Goal: Complete application form: Complete application form

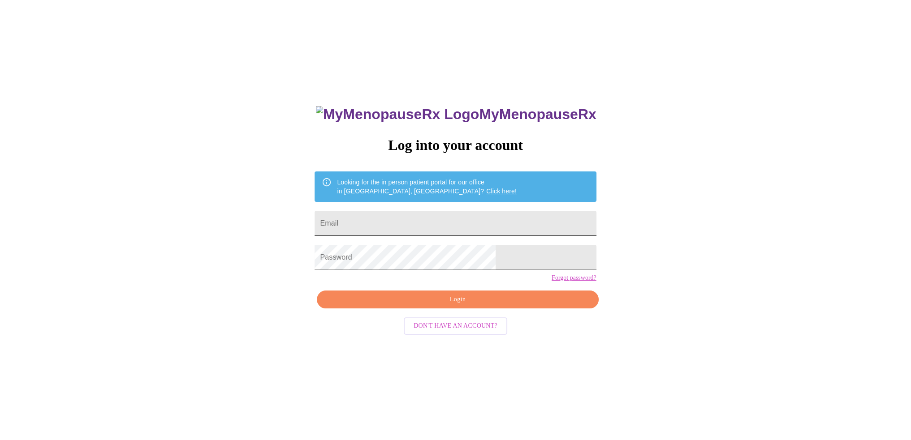
click at [473, 222] on input "Email" at bounding box center [454, 223] width 281 height 25
type input "[EMAIL_ADDRESS][DOMAIN_NAME]"
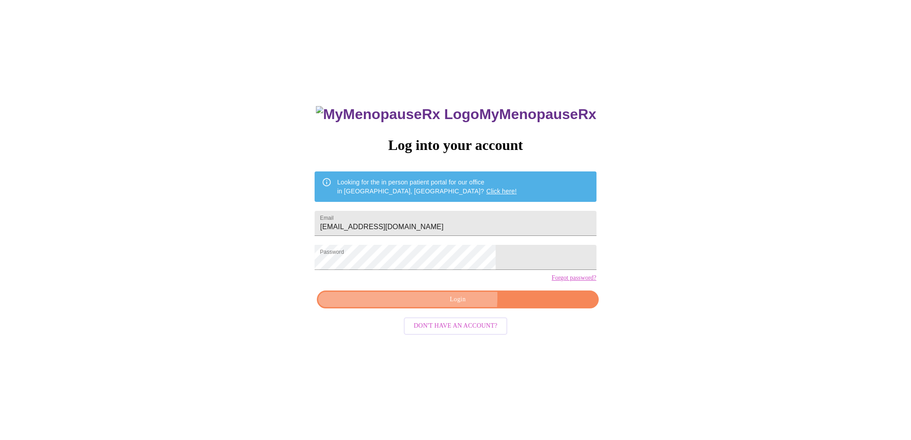
click at [419, 306] on span "Login" at bounding box center [457, 299] width 261 height 11
click at [465, 306] on span "Login" at bounding box center [457, 299] width 261 height 11
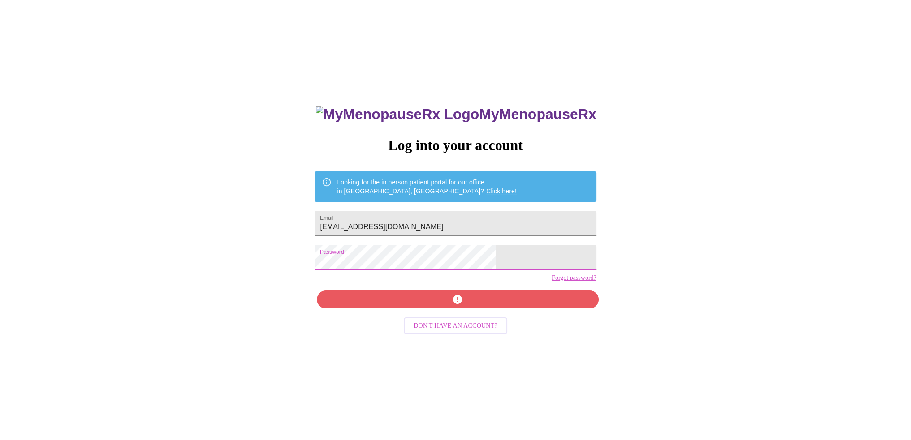
click at [277, 263] on div "MyMenopauseRx Log into your account Looking for the in person patient portal fo…" at bounding box center [456, 268] width 904 height 529
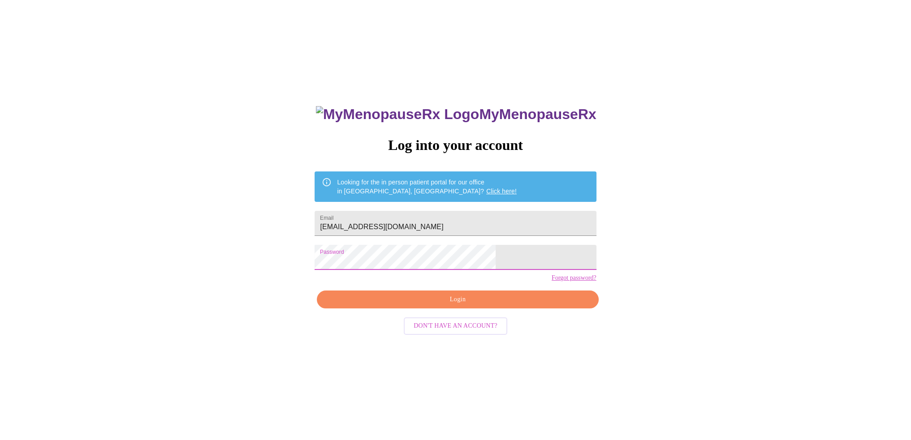
click at [459, 306] on span "Login" at bounding box center [457, 299] width 261 height 11
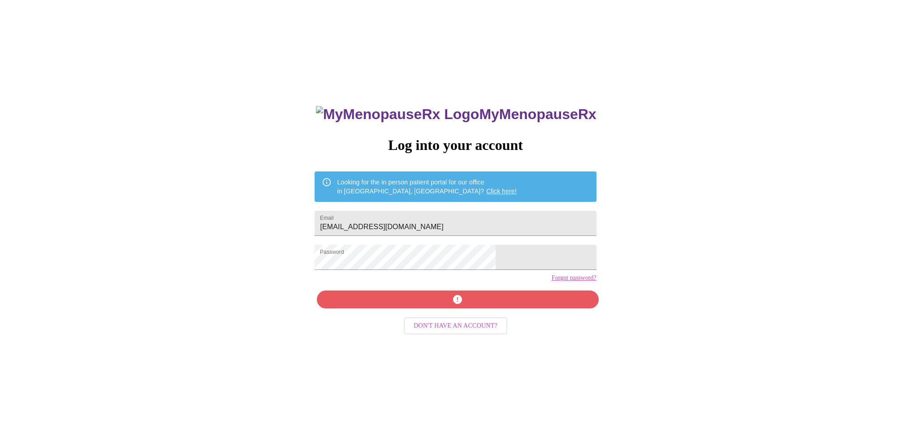
click at [551, 282] on link "Forgot password?" at bounding box center [573, 278] width 45 height 7
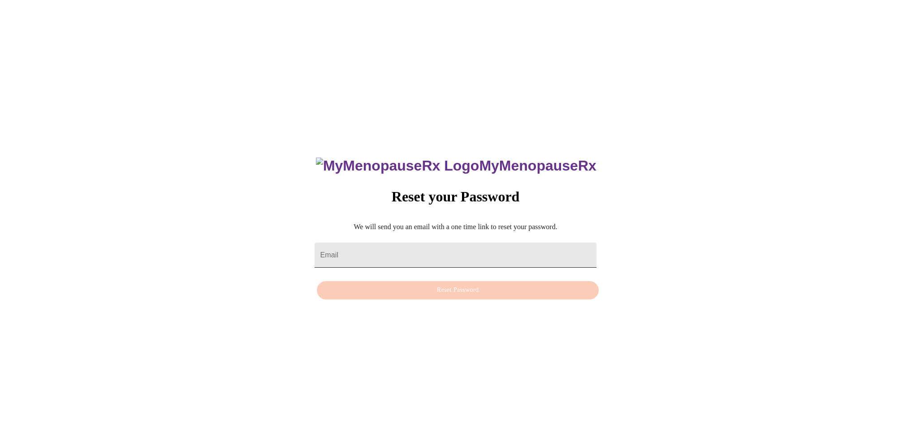
click at [489, 253] on input "Email" at bounding box center [454, 255] width 281 height 25
type input "[EMAIL_ADDRESS][DOMAIN_NAME]"
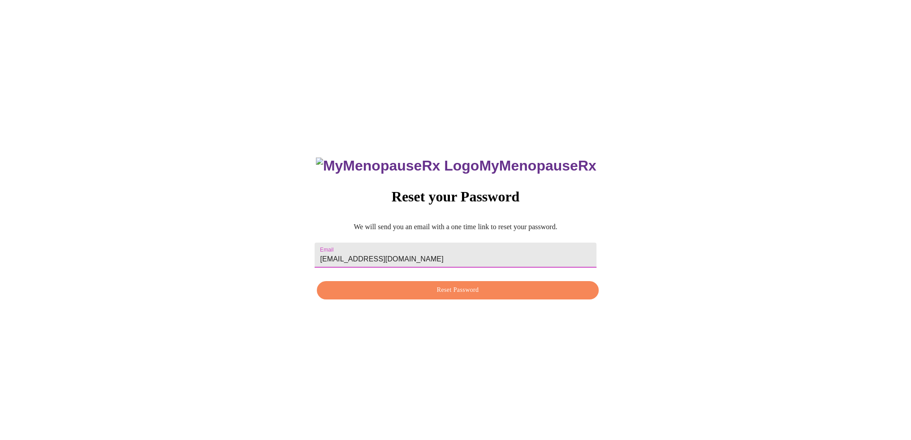
click at [456, 289] on span "Reset Password" at bounding box center [457, 290] width 261 height 11
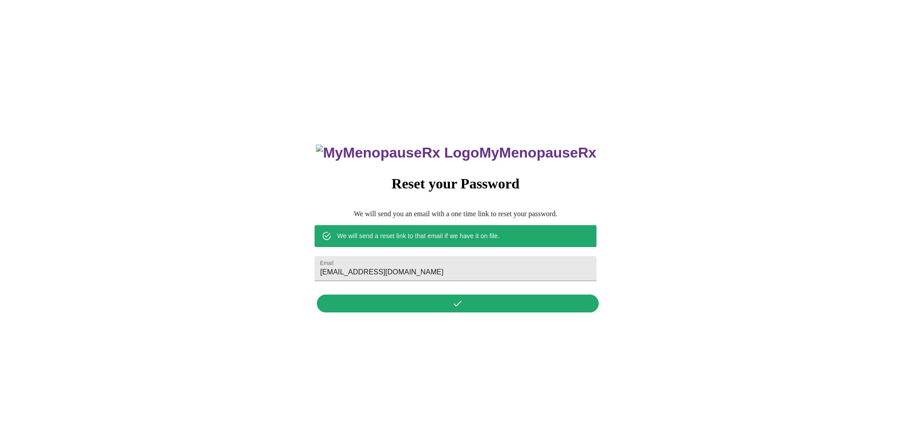
click at [461, 302] on div "MyMenopauseRx Reset your Password We will send you an email with a one time lin…" at bounding box center [455, 223] width 299 height 186
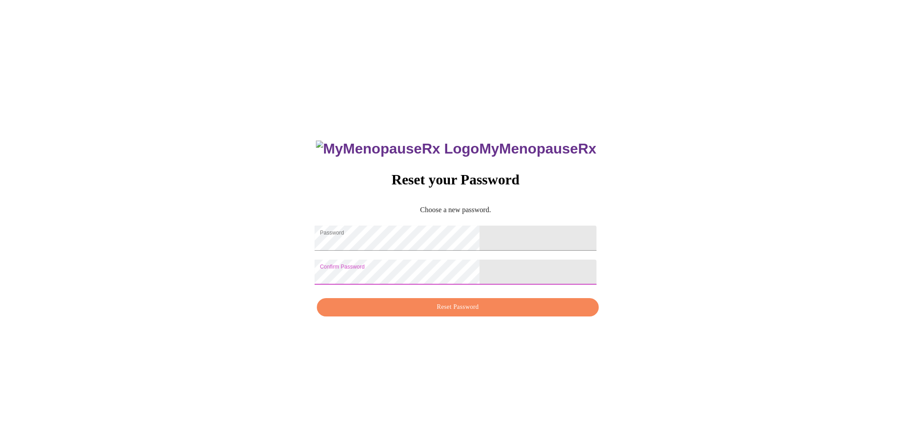
click at [440, 310] on span "Reset Password" at bounding box center [457, 307] width 261 height 11
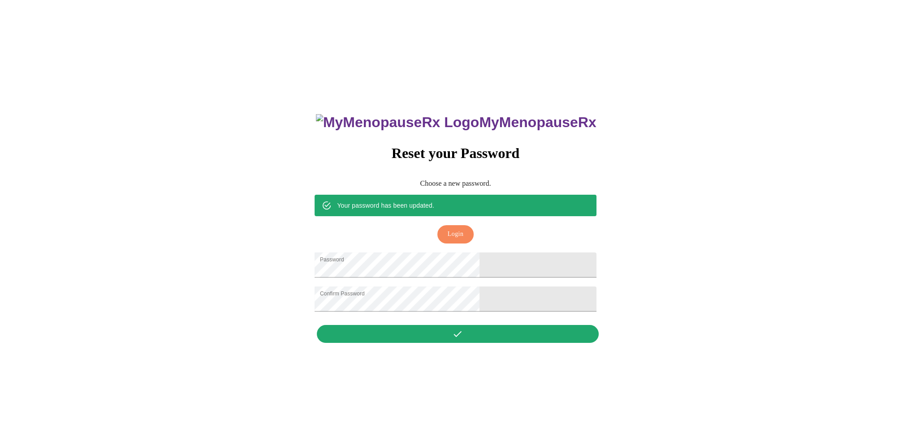
click at [451, 229] on span "Login" at bounding box center [456, 234] width 16 height 11
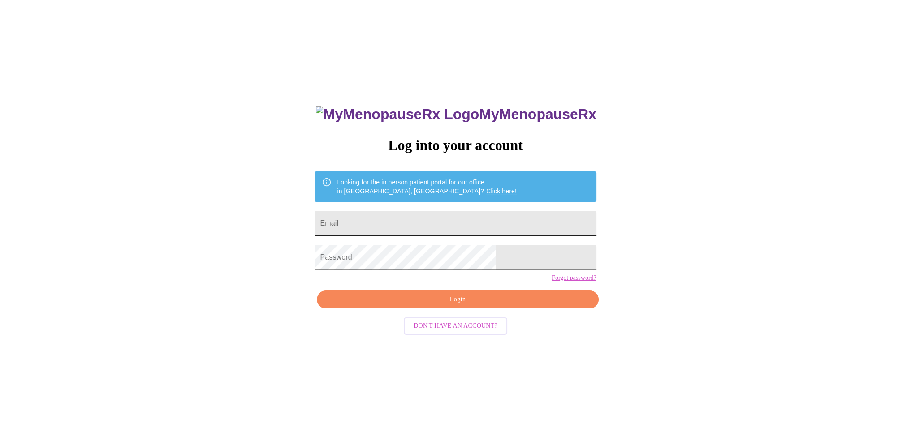
click at [451, 225] on input "Email" at bounding box center [454, 223] width 281 height 25
type input "[EMAIL_ADDRESS][DOMAIN_NAME]"
click at [488, 306] on span "Login" at bounding box center [457, 299] width 261 height 11
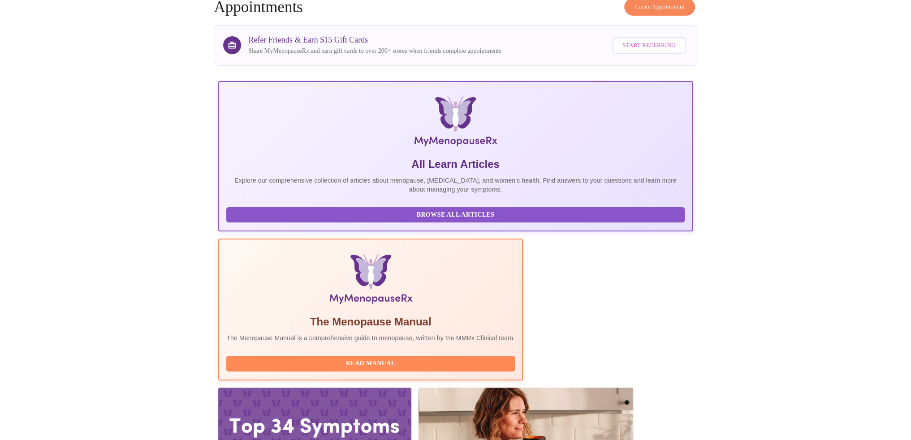
scroll to position [48, 0]
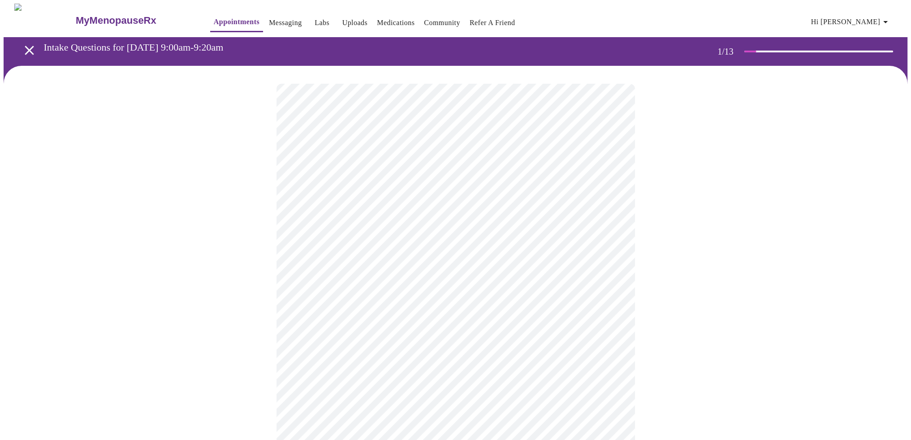
click at [444, 199] on body "MyMenopauseRx Appointments Messaging Labs Uploads Medications Community Refer a…" at bounding box center [456, 415] width 904 height 823
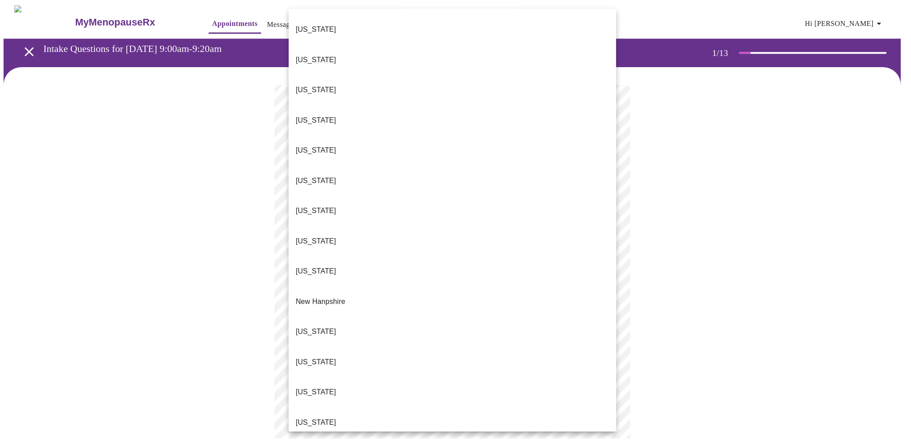
scroll to position [582, 0]
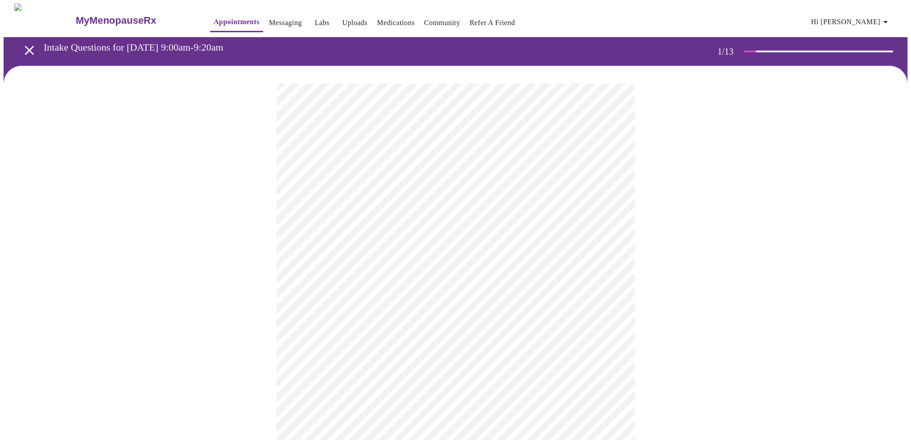
click at [477, 260] on body "MyMenopauseRx Appointments Messaging Labs Uploads Medications Community Refer a…" at bounding box center [456, 413] width 904 height 818
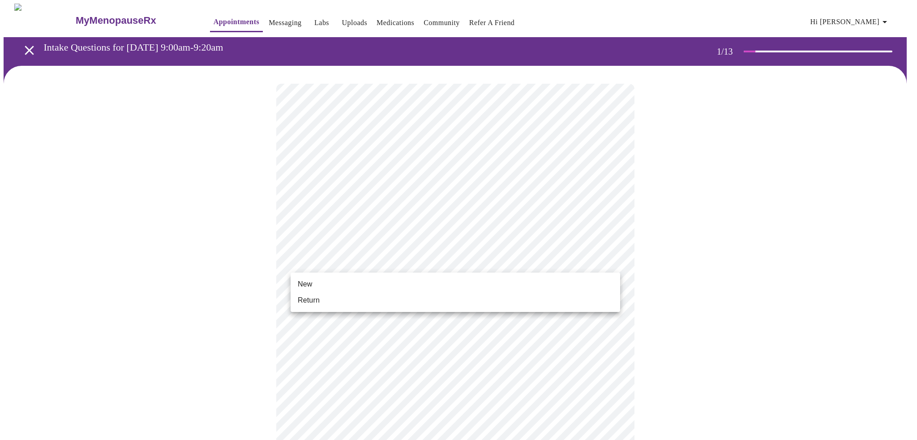
click at [448, 283] on li "New" at bounding box center [456, 284] width 330 height 16
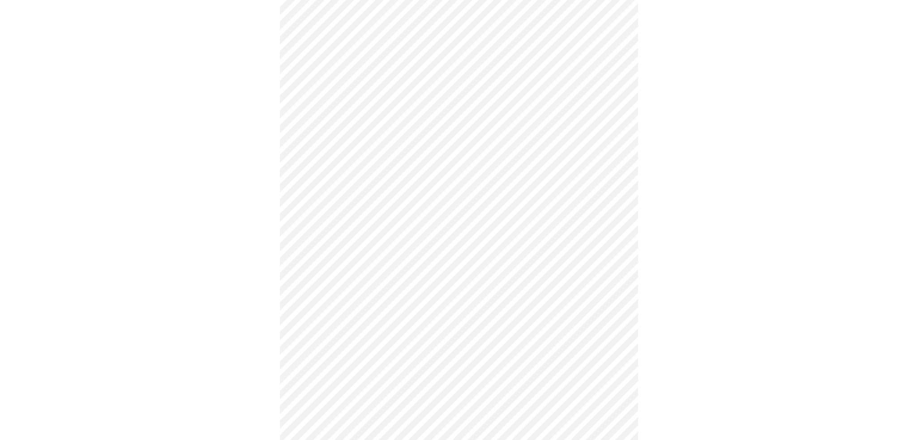
scroll to position [364, 0]
click at [495, 322] on body "MyMenopauseRx Appointments Messaging Labs Uploads Medications Community Refer a…" at bounding box center [456, 41] width 904 height 805
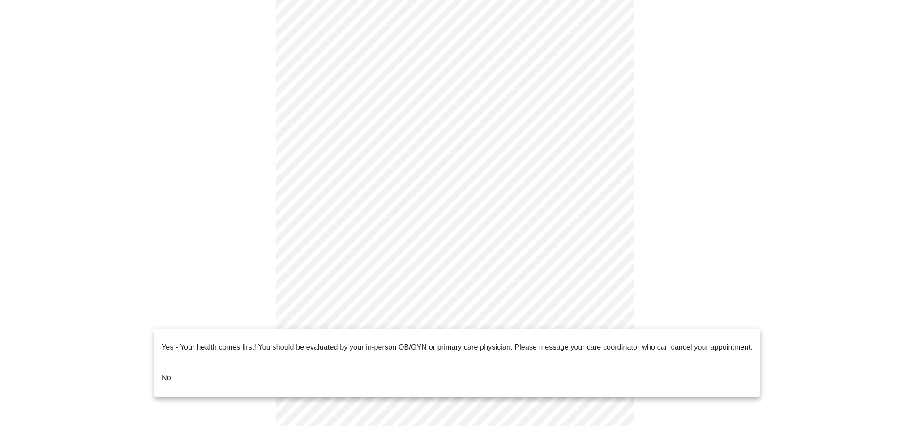
click at [199, 363] on li "No" at bounding box center [458, 378] width 606 height 30
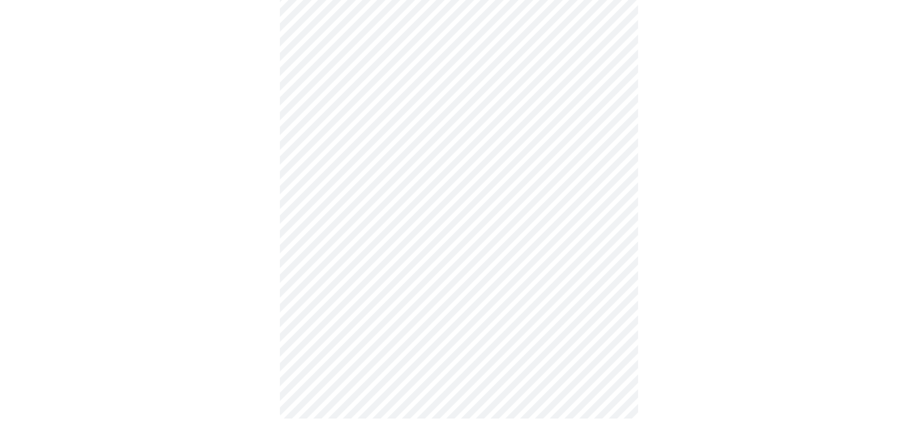
scroll to position [0, 0]
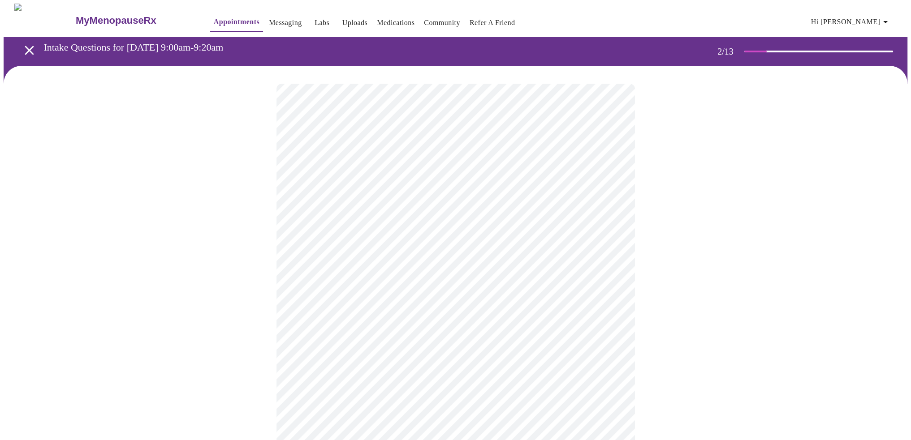
click at [513, 177] on body "MyMenopauseRx Appointments Messaging Labs Uploads Medications Community Refer a…" at bounding box center [456, 273] width 904 height 538
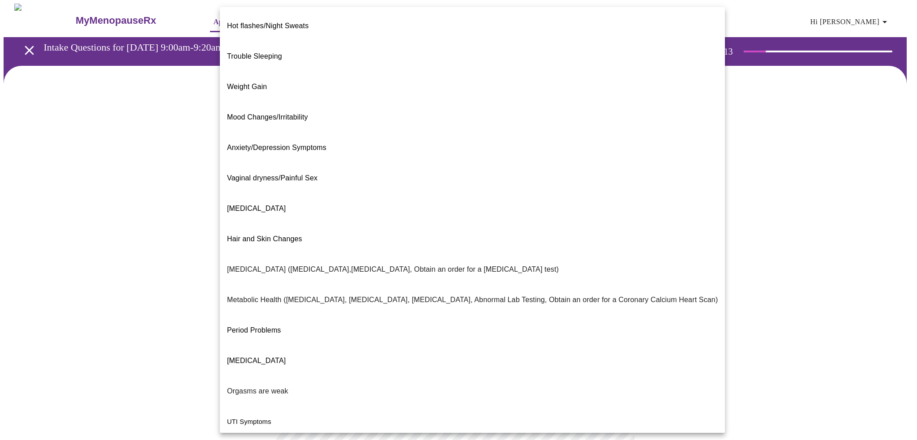
click at [778, 167] on div at bounding box center [458, 220] width 917 height 440
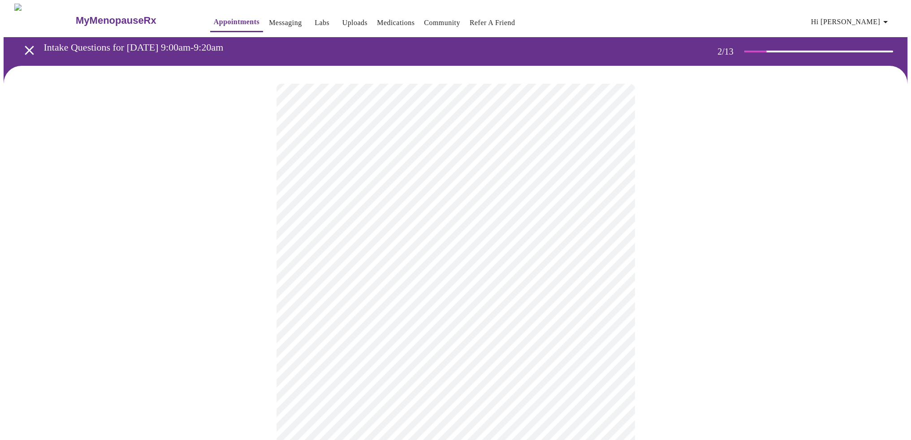
click at [568, 181] on body "MyMenopauseRx Appointments Messaging Labs Uploads Medications Community Refer a…" at bounding box center [456, 273] width 904 height 538
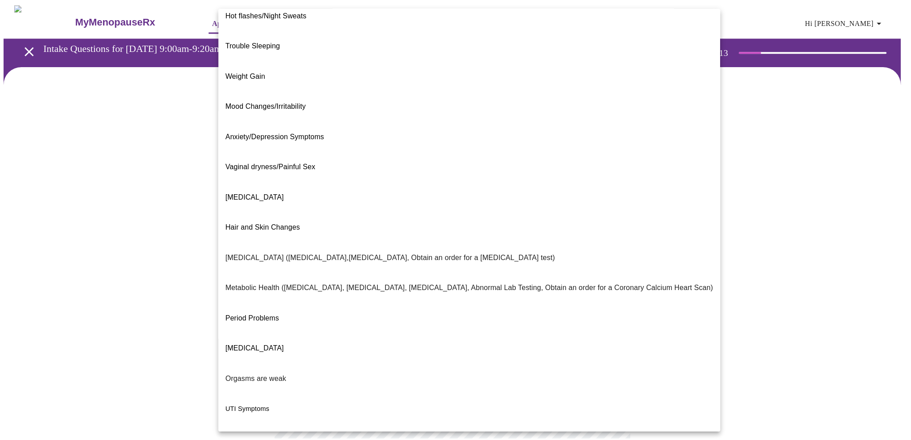
scroll to position [23, 0]
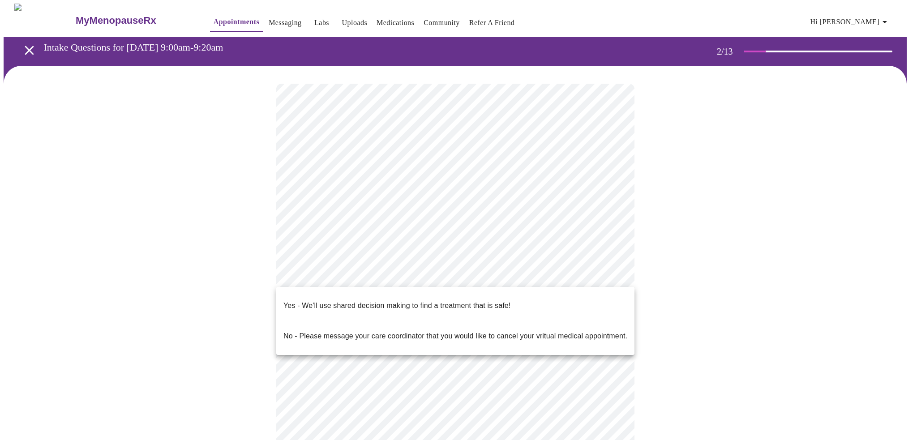
click at [396, 273] on body "MyMenopauseRx Appointments Messaging Labs Uploads Medications Community Refer a…" at bounding box center [459, 270] width 910 height 533
click at [395, 301] on p "Yes - We'll use shared decision making to find a treatment that is safe!" at bounding box center [397, 306] width 227 height 11
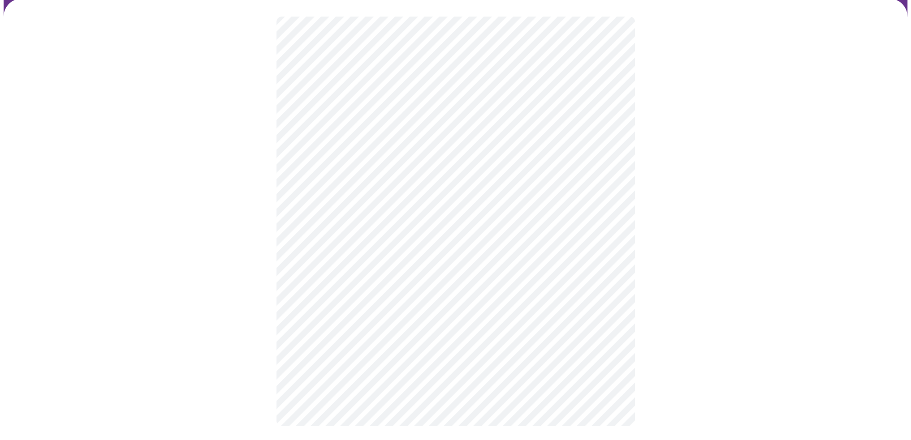
scroll to position [0, 0]
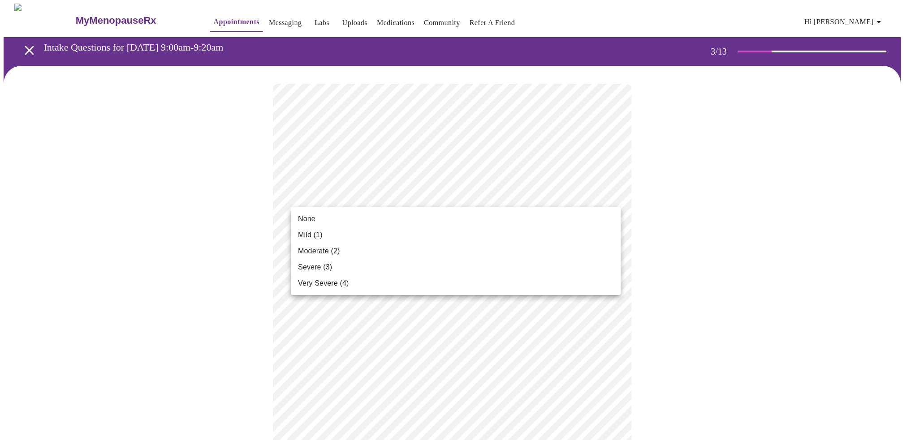
click at [689, 219] on div at bounding box center [458, 220] width 917 height 440
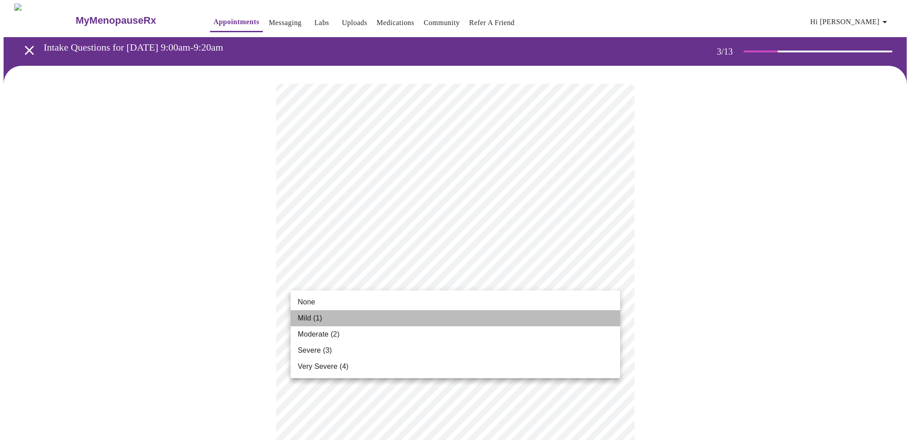
click at [582, 314] on li "Mild (1)" at bounding box center [456, 318] width 330 height 16
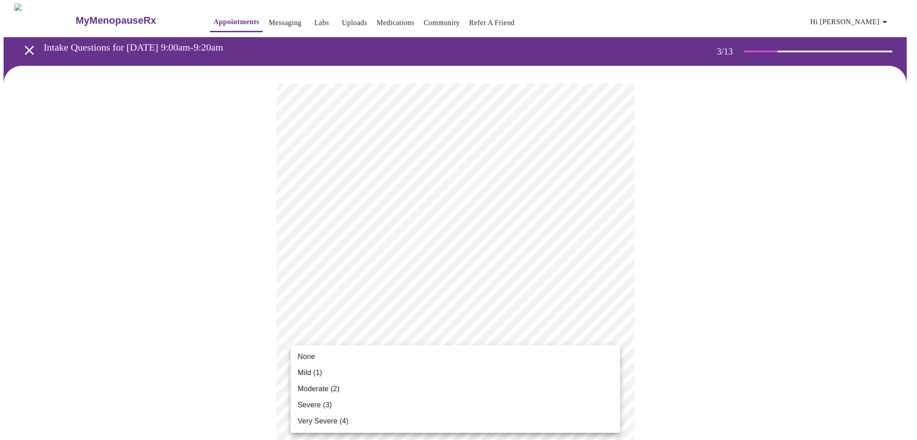
click at [495, 417] on li "Very Severe (4)" at bounding box center [456, 421] width 330 height 16
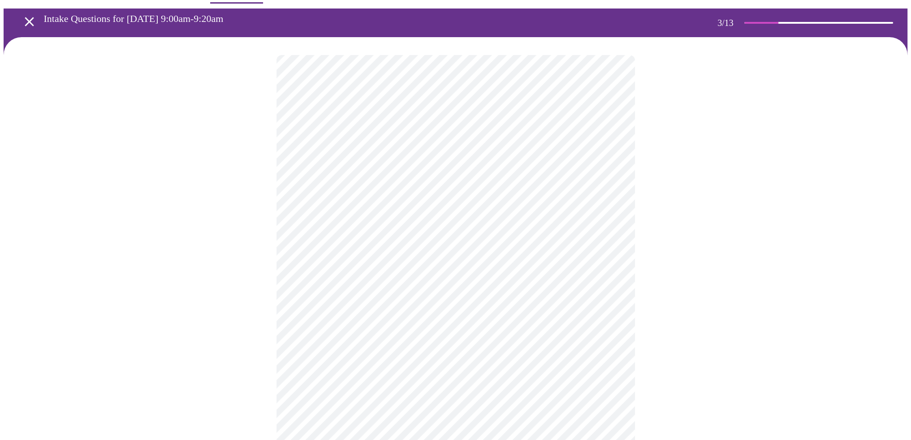
scroll to position [45, 0]
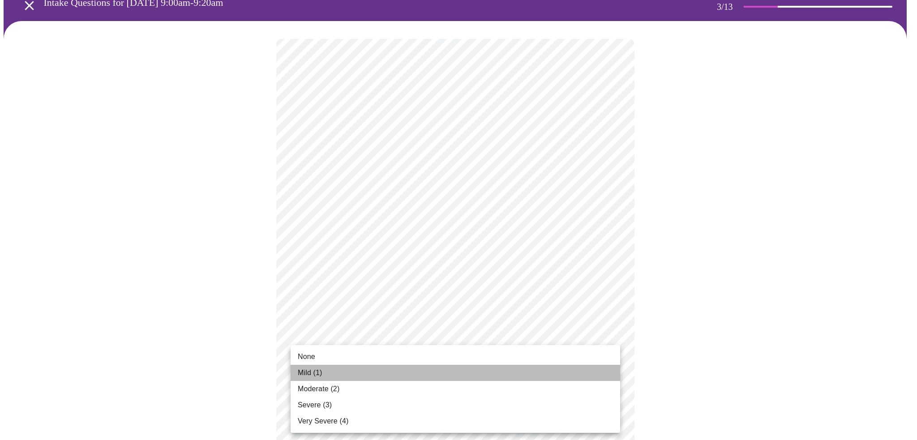
click at [507, 376] on li "Mild (1)" at bounding box center [456, 373] width 330 height 16
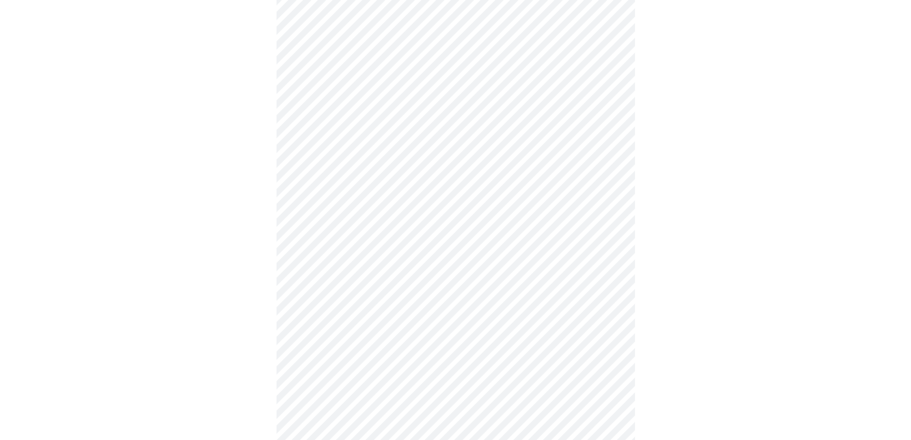
scroll to position [134, 0]
click at [579, 347] on body "MyMenopauseRx Appointments Messaging Labs Uploads Medications Community Refer a…" at bounding box center [459, 446] width 910 height 1154
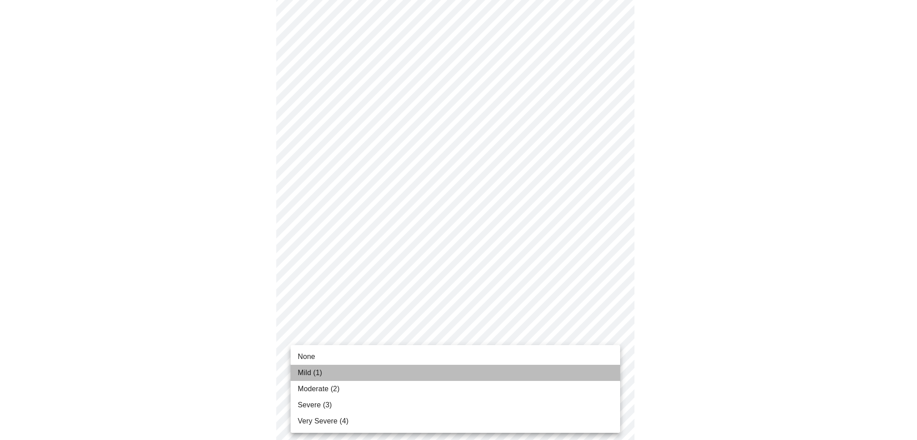
click at [571, 375] on li "Mild (1)" at bounding box center [456, 373] width 330 height 16
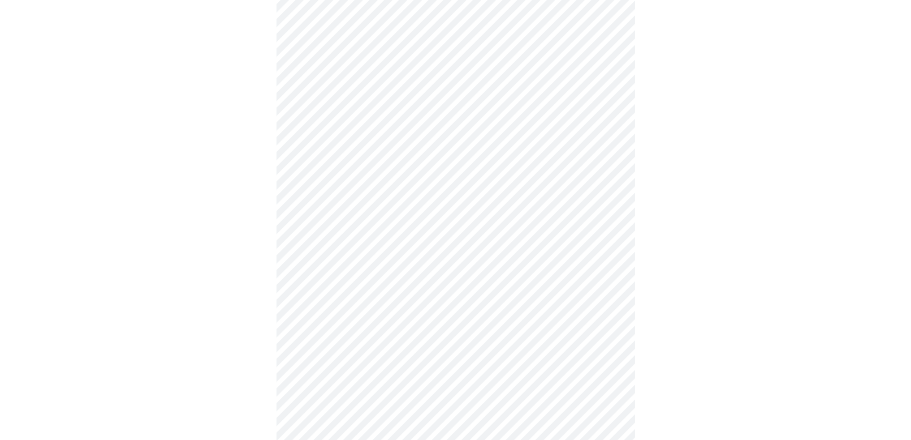
scroll to position [224, 0]
click at [559, 312] on body "MyMenopauseRx Appointments Messaging Labs Uploads Medications Community Refer a…" at bounding box center [459, 350] width 910 height 1141
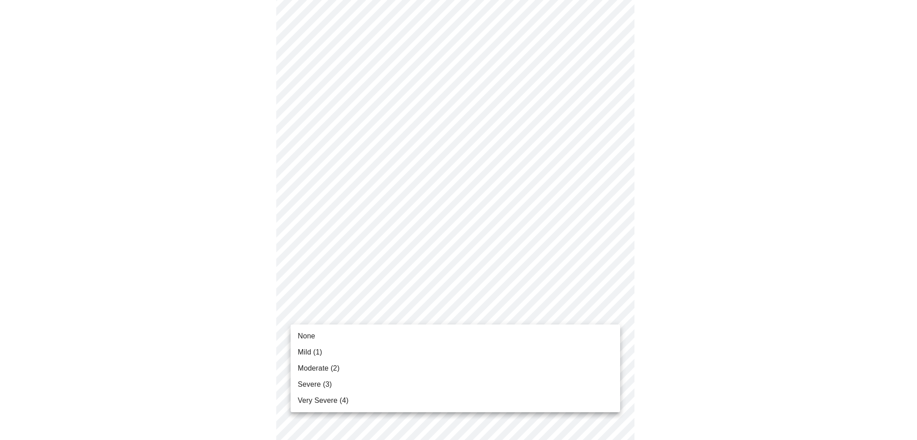
click at [545, 352] on li "Mild (1)" at bounding box center [456, 352] width 330 height 16
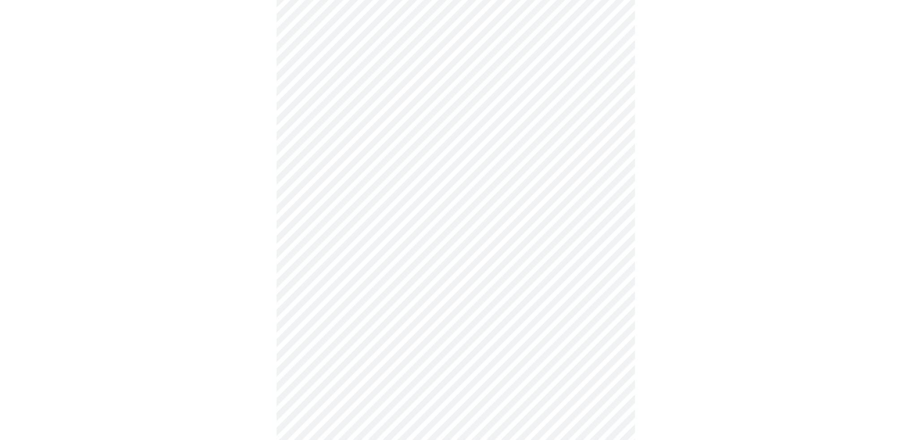
scroll to position [314, 0]
click at [546, 296] on body "MyMenopauseRx Appointments Messaging Labs Uploads Medications Community Refer a…" at bounding box center [459, 254] width 910 height 1128
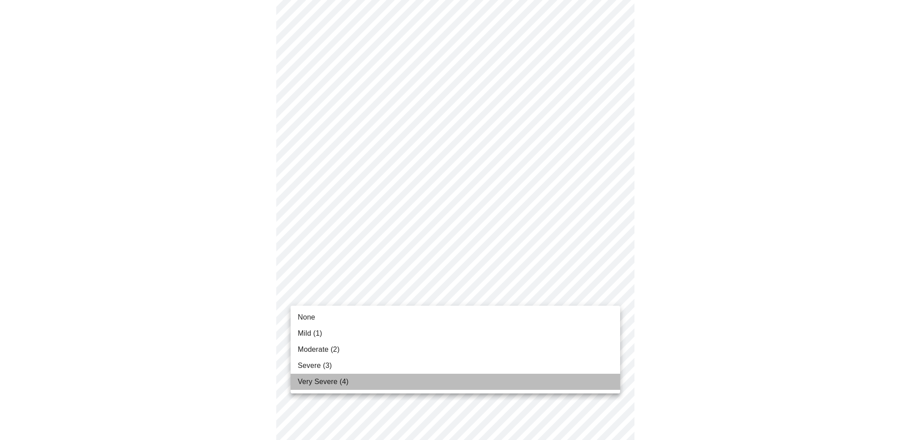
click at [508, 378] on li "Very Severe (4)" at bounding box center [456, 382] width 330 height 16
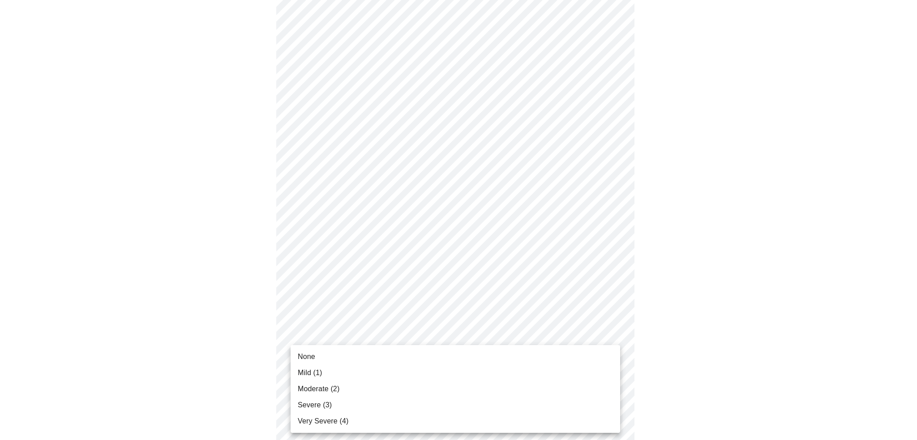
click at [508, 373] on body "MyMenopauseRx Appointments Messaging Labs Uploads Medications Community Refer a…" at bounding box center [459, 248] width 910 height 1116
click at [495, 416] on li "Very Severe (4)" at bounding box center [456, 421] width 330 height 16
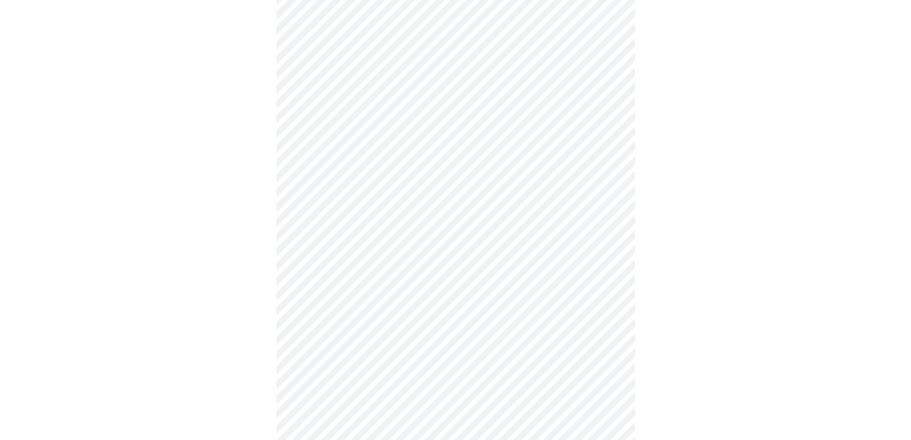
scroll to position [403, 0]
click at [486, 349] on body "MyMenopauseRx Appointments Messaging Labs Uploads Medications Community Refer a…" at bounding box center [456, 151] width 904 height 1103
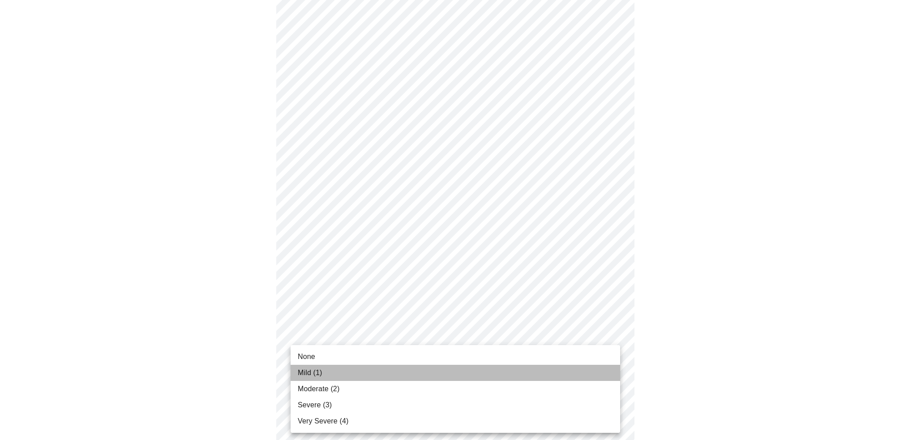
click at [469, 374] on li "Mild (1)" at bounding box center [456, 373] width 330 height 16
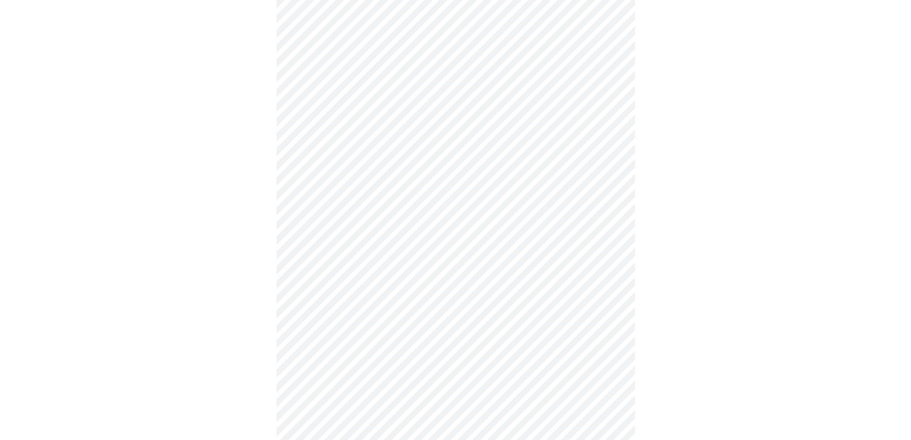
scroll to position [493, 0]
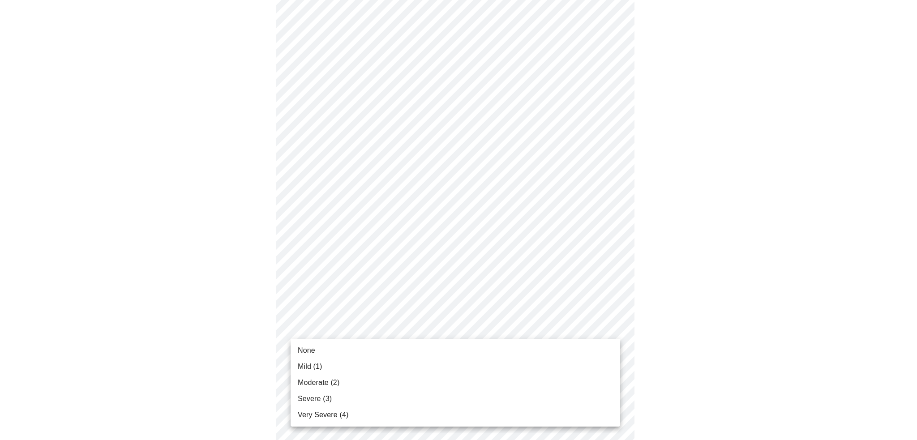
click at [469, 333] on body "MyMenopauseRx Appointments Messaging Labs Uploads Medications Community Refer a…" at bounding box center [459, 56] width 910 height 1091
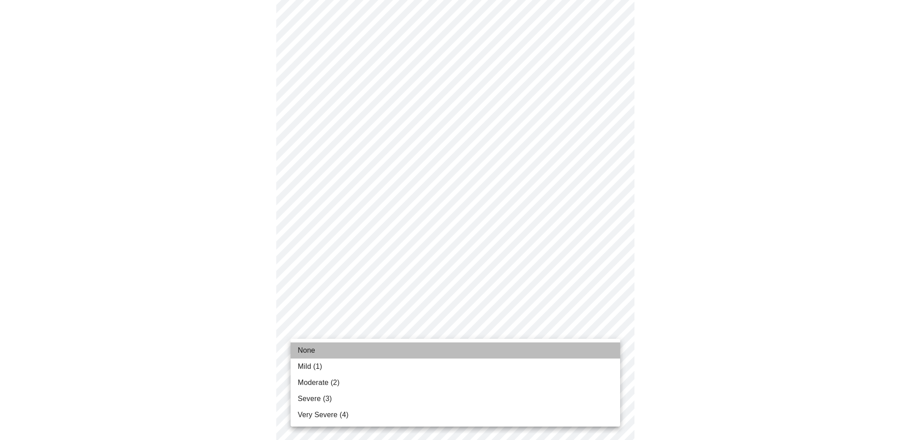
click at [469, 354] on li "None" at bounding box center [456, 351] width 330 height 16
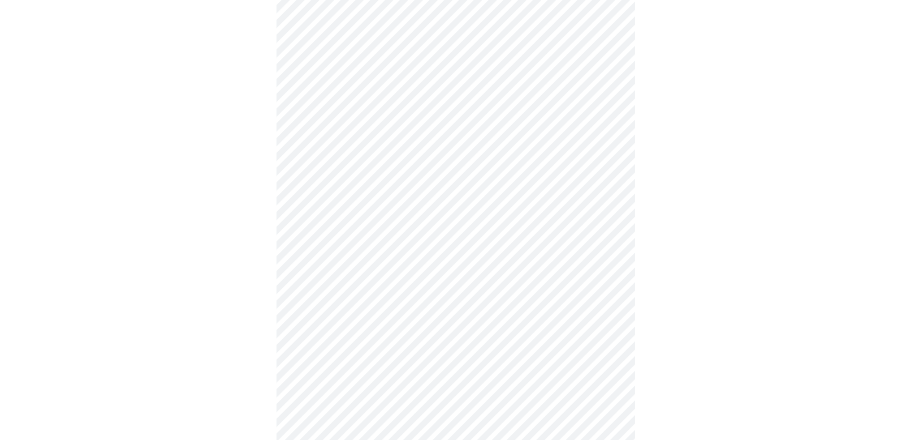
click at [469, 332] on body "MyMenopauseRx Appointments Messaging Labs Uploads Medications Community Refer a…" at bounding box center [456, 50] width 904 height 1078
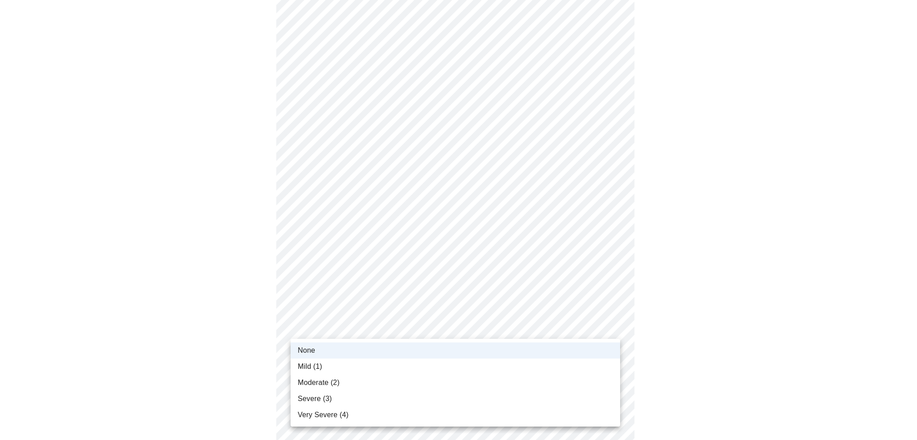
click at [469, 366] on li "Mild (1)" at bounding box center [456, 367] width 330 height 16
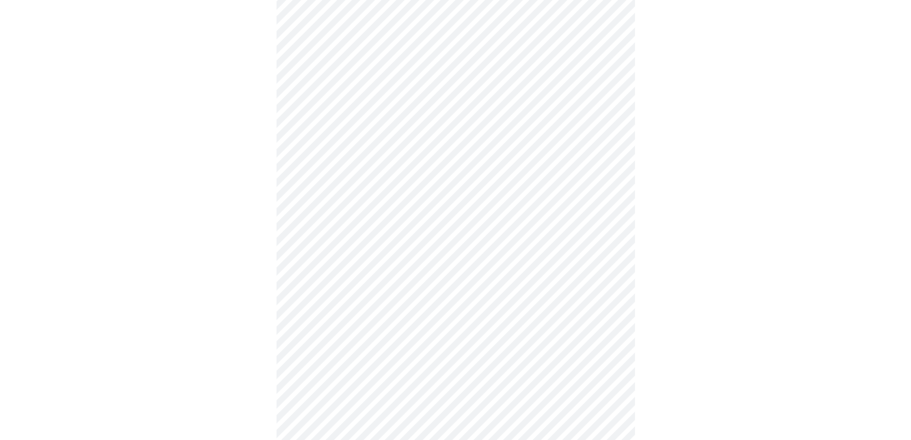
scroll to position [90, 0]
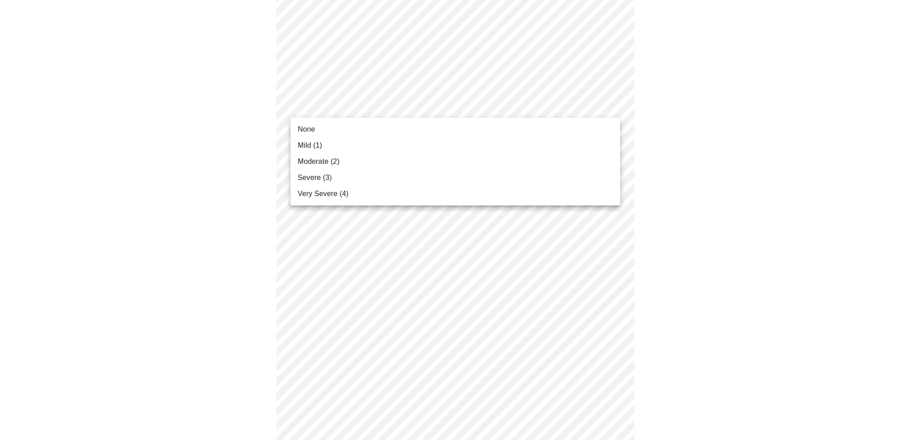
click at [503, 142] on li "Mild (1)" at bounding box center [456, 146] width 330 height 16
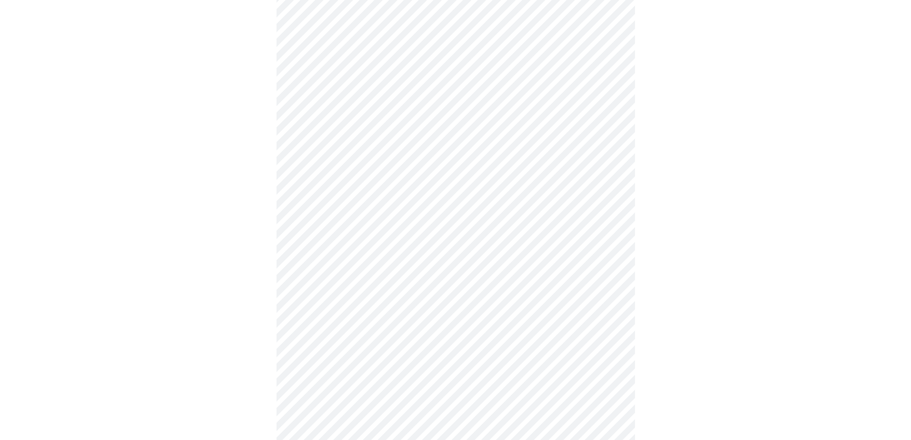
click at [503, 113] on body "MyMenopauseRx Appointments Messaging Labs Uploads Medications Community Refer a…" at bounding box center [456, 447] width 904 height 1066
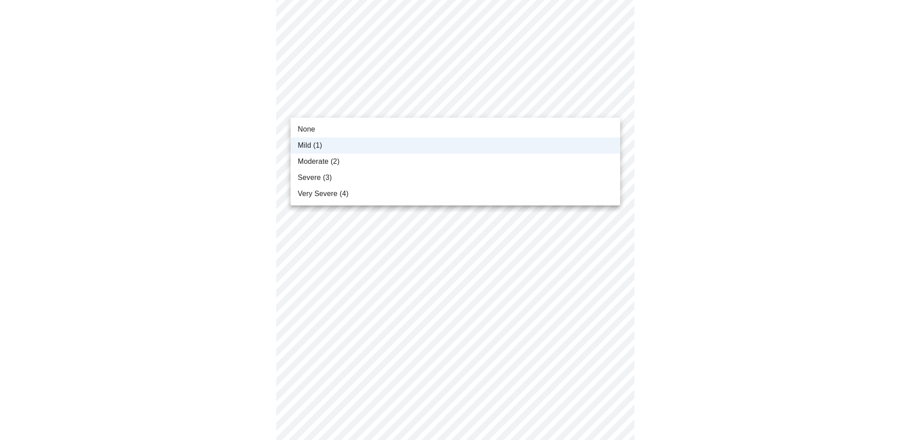
click at [503, 159] on li "Moderate (2)" at bounding box center [456, 162] width 330 height 16
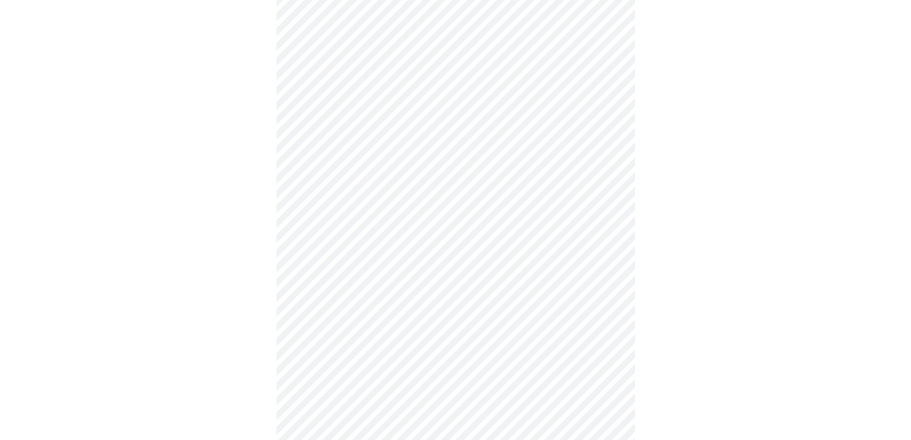
scroll to position [582, 0]
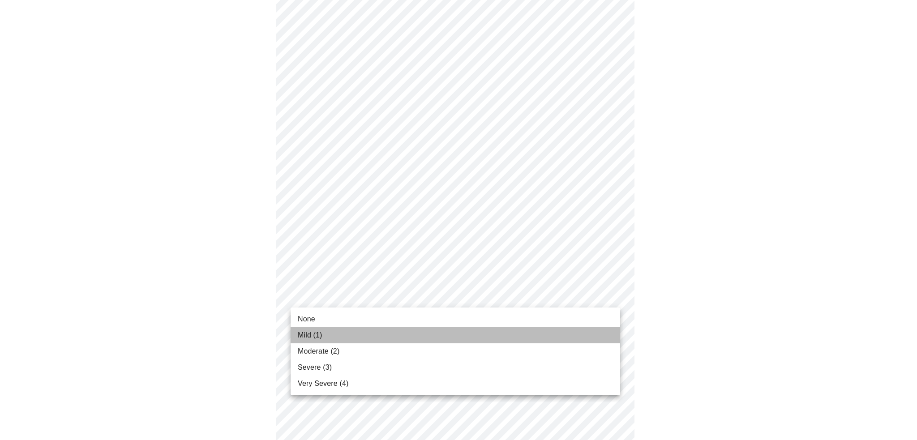
click at [421, 331] on li "Mild (1)" at bounding box center [456, 335] width 330 height 16
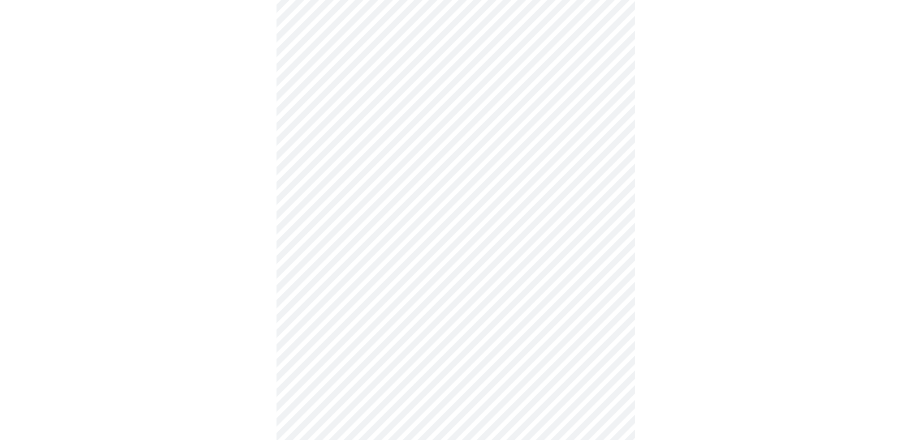
scroll to position [314, 0]
click at [553, 252] on body "MyMenopauseRx Appointments Messaging Labs Uploads Medications Community Refer a…" at bounding box center [456, 141] width 904 height 903
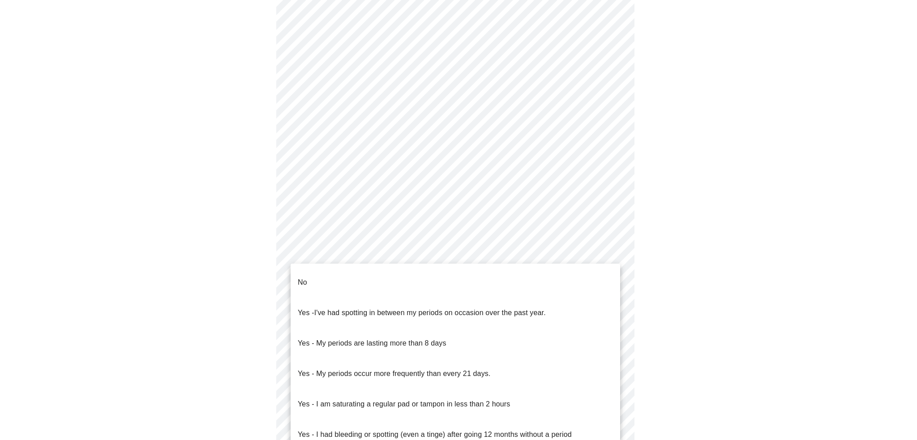
click at [515, 288] on li "No" at bounding box center [456, 282] width 330 height 30
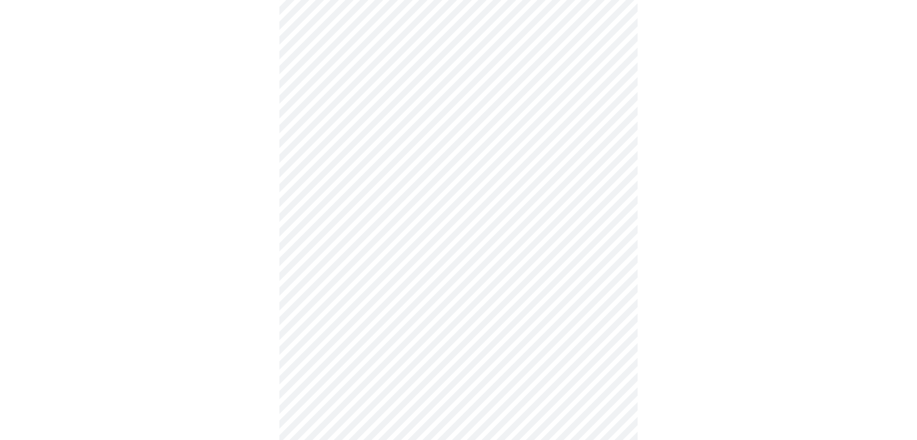
click at [514, 326] on body "MyMenopauseRx Appointments Messaging Labs Uploads Medications Community Refer a…" at bounding box center [459, 138] width 910 height 897
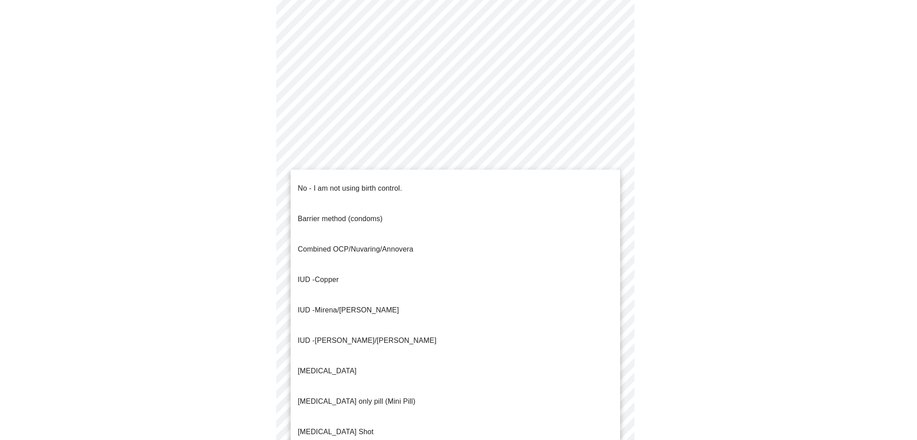
click at [468, 185] on li "No - I am not using birth control." at bounding box center [456, 188] width 330 height 30
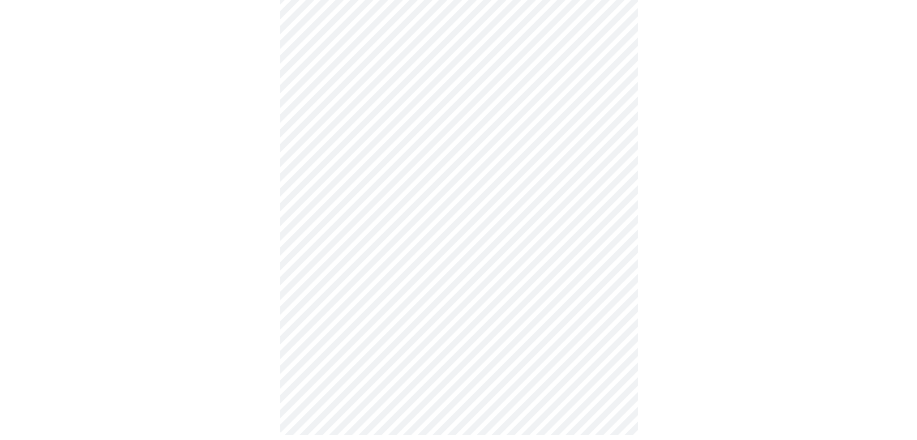
scroll to position [448, 0]
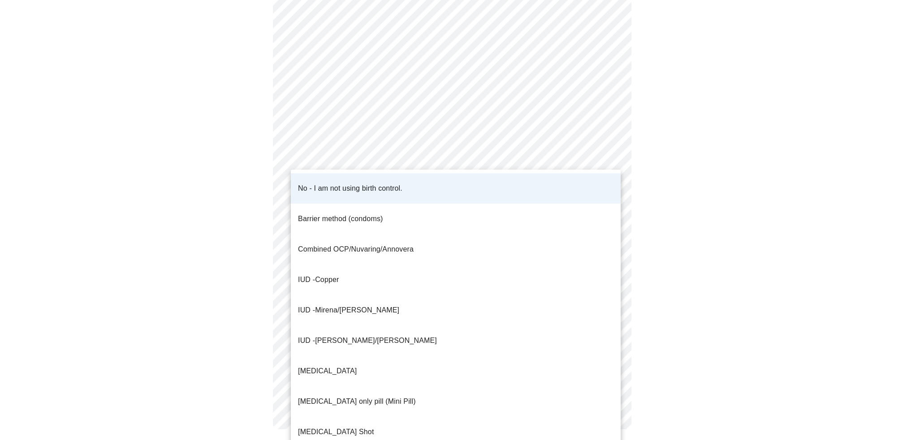
click at [468, 192] on body "MyMenopauseRx Appointments Messaging Labs Uploads Medications Community Refer a…" at bounding box center [456, 2] width 904 height 892
click at [781, 250] on div at bounding box center [458, 220] width 917 height 440
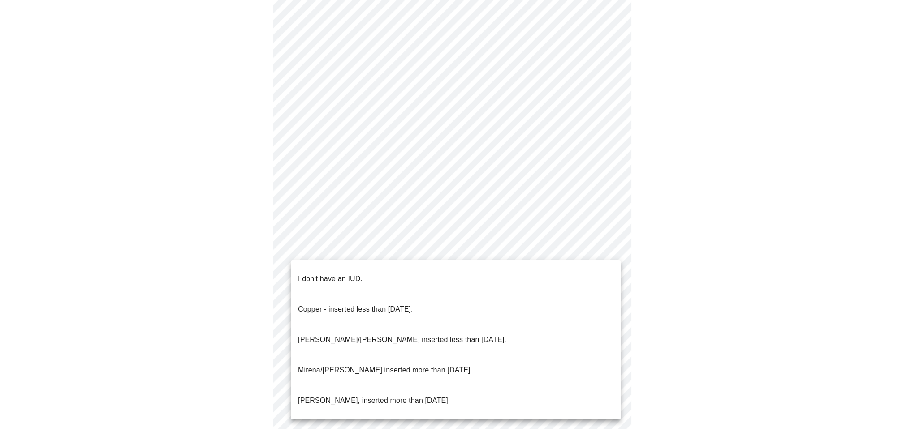
click at [511, 241] on body "MyMenopauseRx Appointments Messaging Labs Uploads Medications Community Refer a…" at bounding box center [456, 2] width 904 height 892
click at [510, 268] on li "I don't have an IUD." at bounding box center [456, 279] width 330 height 30
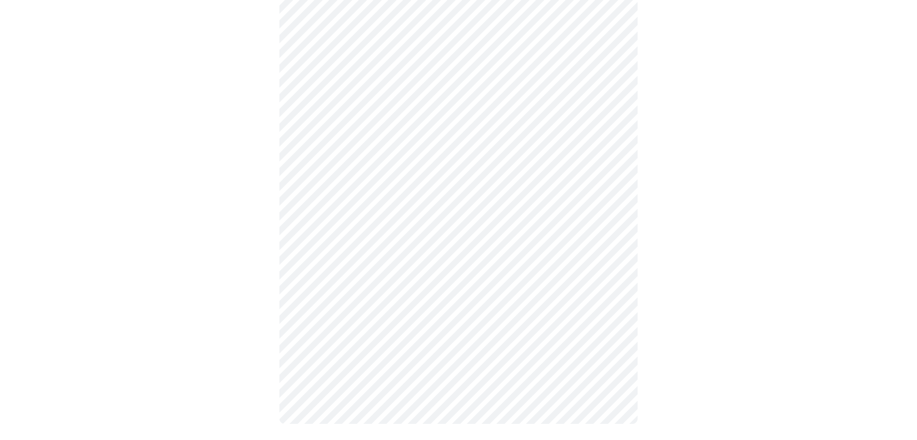
scroll to position [446, 0]
click at [434, 320] on body "MyMenopauseRx Appointments Messaging Labs Uploads Medications Community Refer a…" at bounding box center [456, 0] width 904 height 887
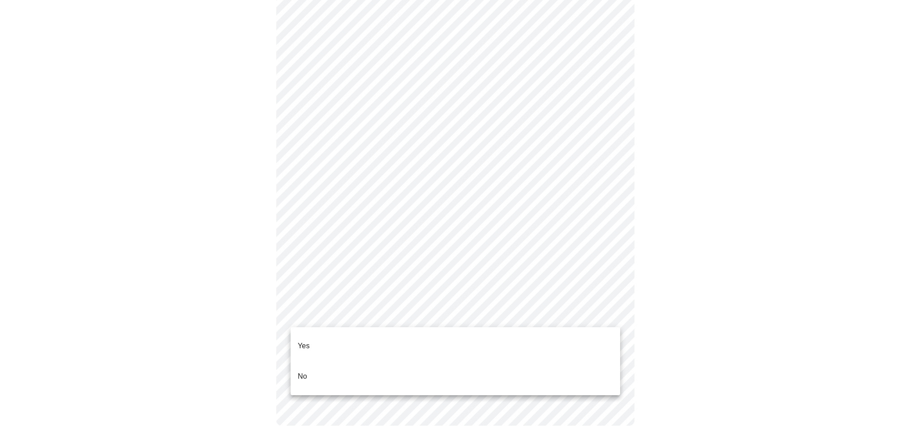
click at [437, 338] on li "Yes" at bounding box center [456, 346] width 330 height 30
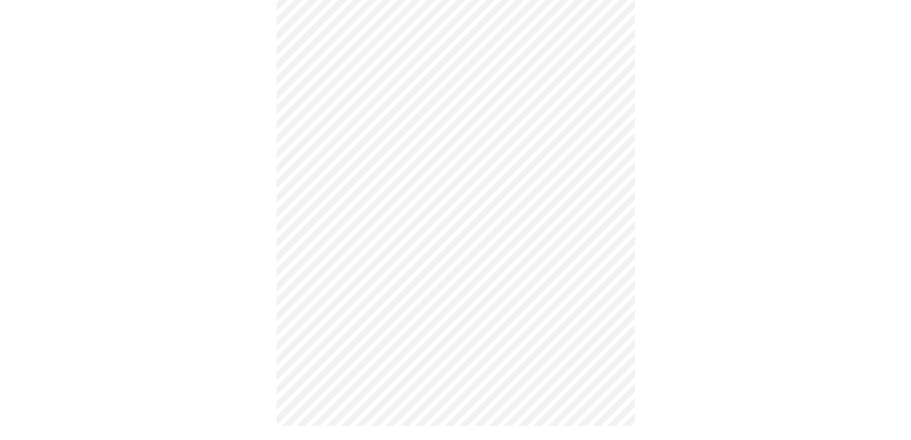
scroll to position [0, 0]
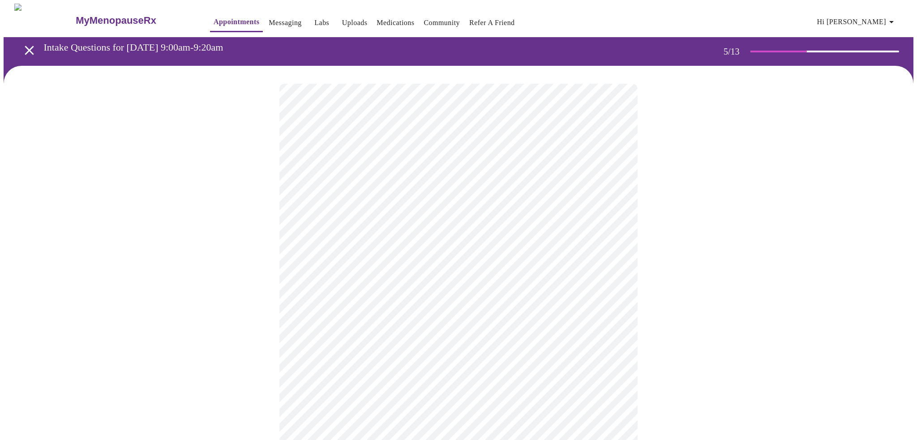
click at [421, 234] on body "MyMenopauseRx Appointments Messaging Labs Uploads Medications Community Refer a…" at bounding box center [459, 366] width 910 height 725
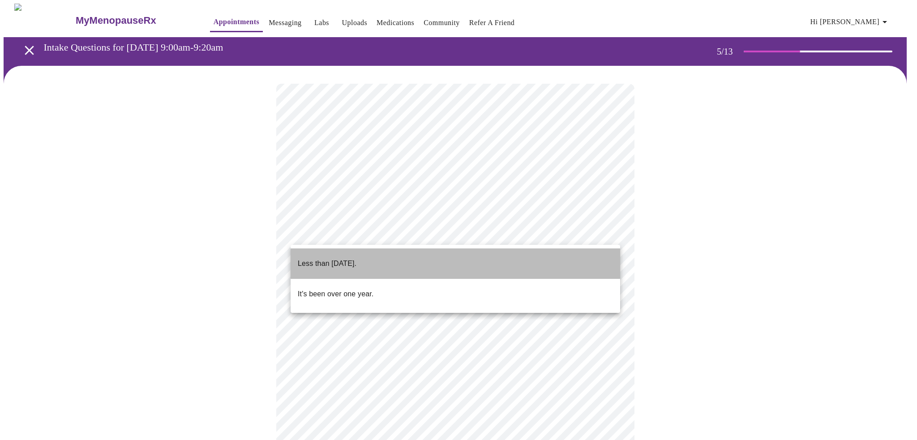
click at [421, 259] on li "Less than [DATE]." at bounding box center [456, 264] width 330 height 30
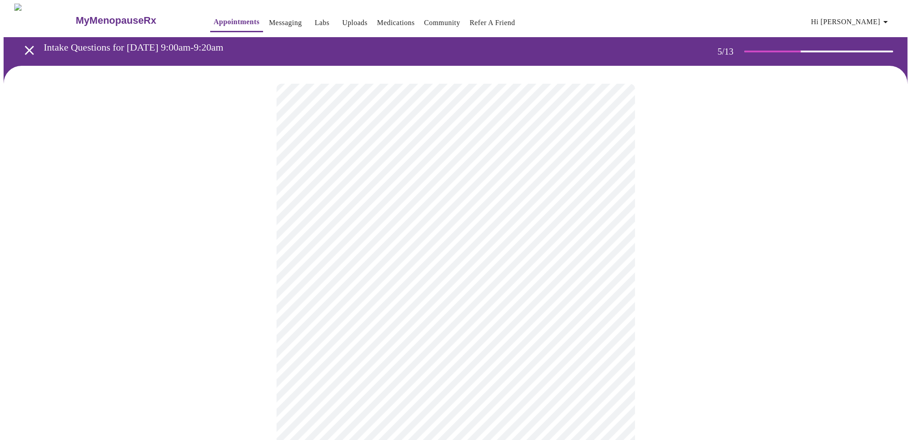
click at [420, 314] on body "MyMenopauseRx Appointments Messaging Labs Uploads Medications Community Refer a…" at bounding box center [456, 364] width 904 height 720
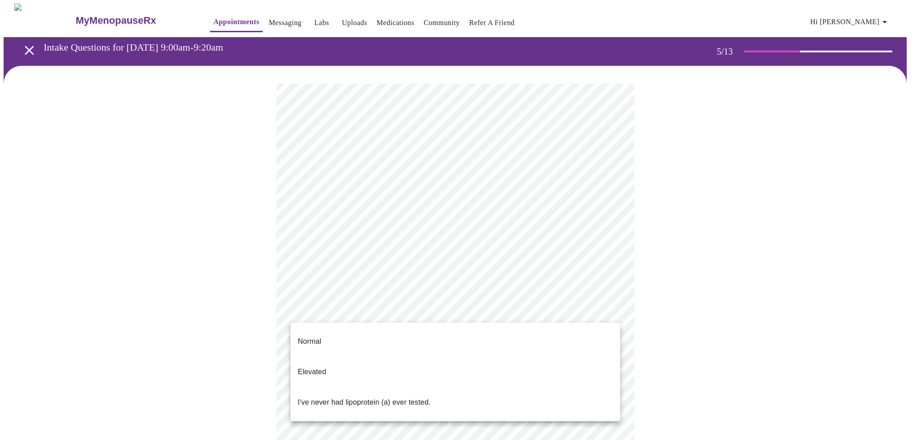
click at [716, 275] on div at bounding box center [458, 220] width 917 height 440
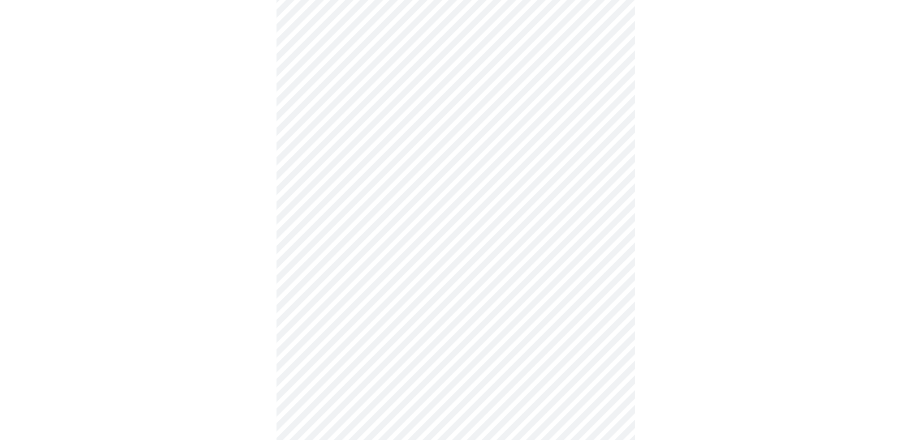
scroll to position [179, 0]
click at [569, 143] on body "MyMenopauseRx Appointments Messaging Labs Uploads Medications Community Refer a…" at bounding box center [459, 155] width 910 height 662
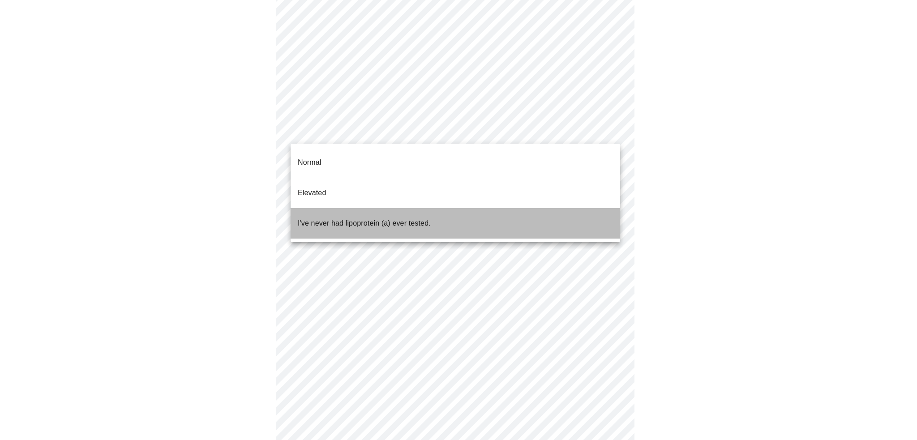
click at [467, 208] on li "I've never had lipoprotein (a) ever tested." at bounding box center [456, 223] width 330 height 30
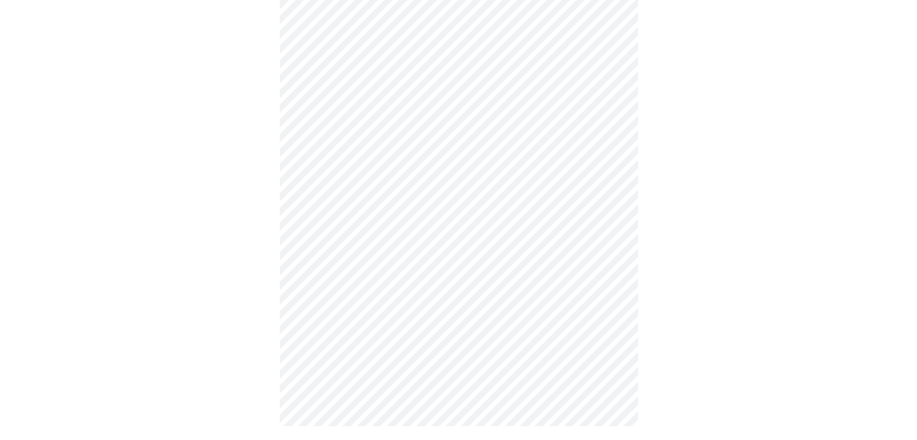
scroll to position [0, 0]
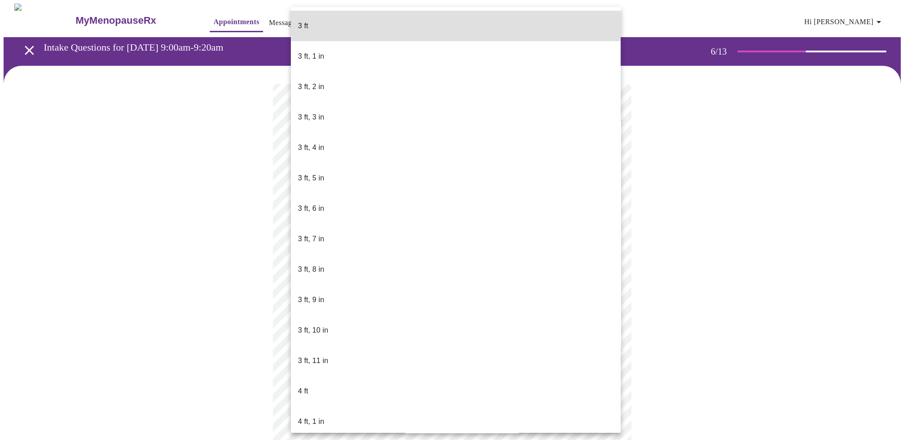
click at [433, 261] on body "MyMenopauseRx Appointments Messaging Labs Uploads Medications Community Refer a…" at bounding box center [456, 243] width 904 height 478
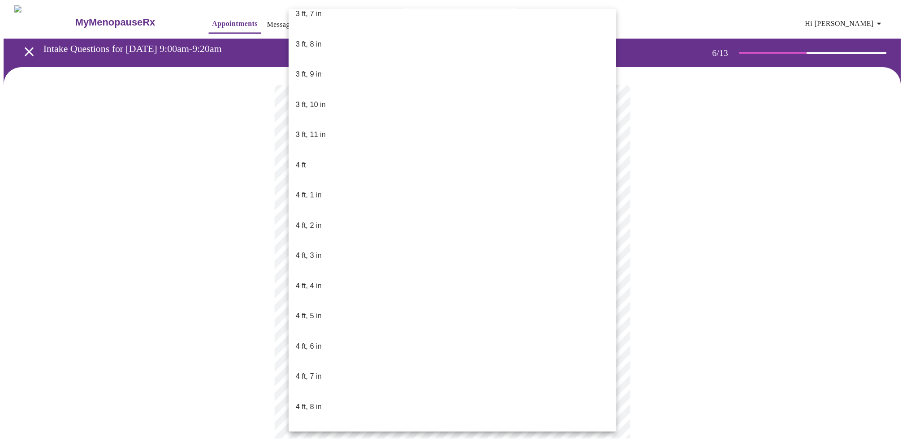
scroll to position [358, 0]
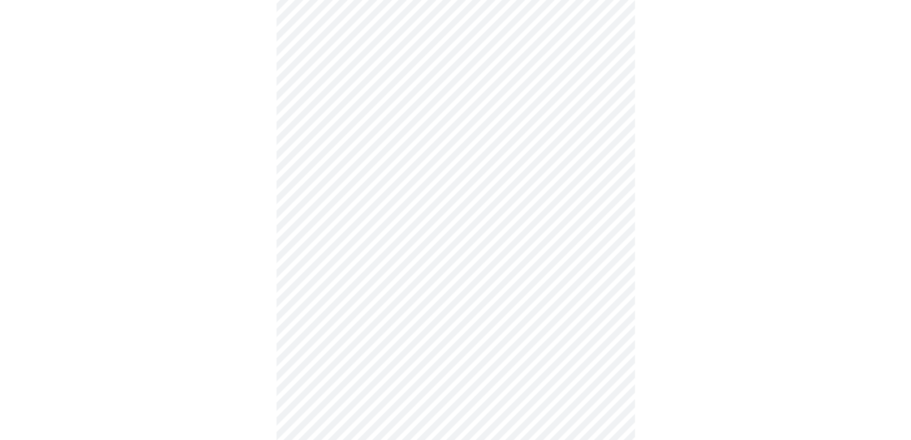
scroll to position [2150, 0]
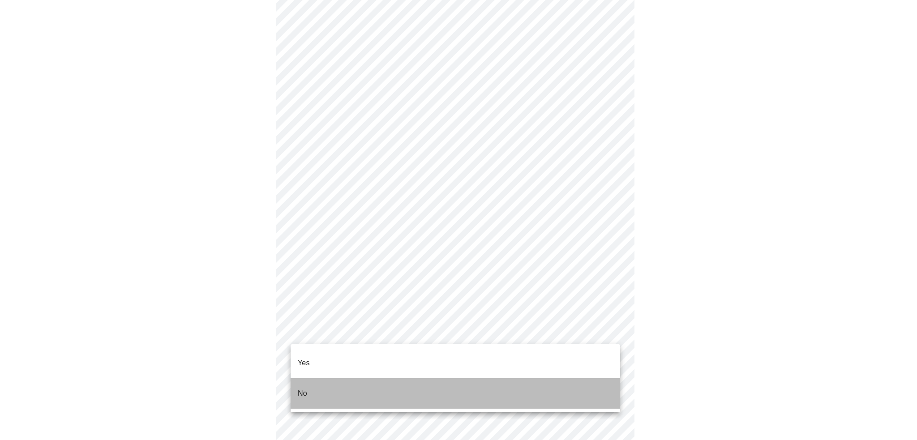
click at [513, 379] on li "No" at bounding box center [456, 394] width 330 height 30
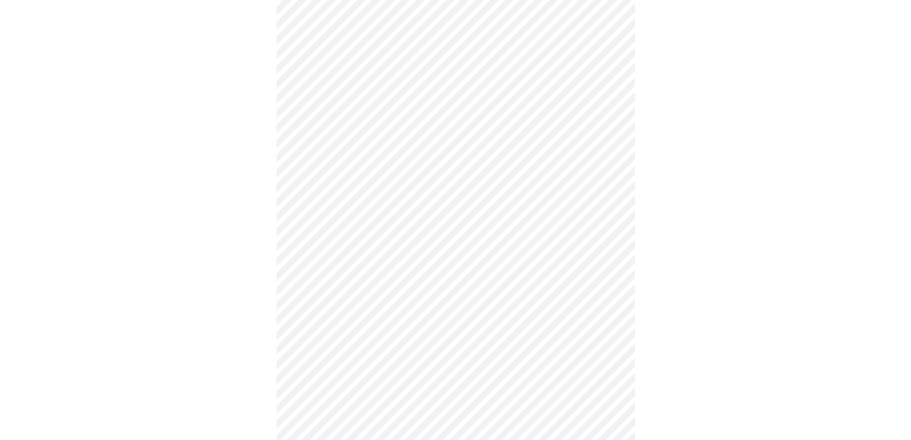
scroll to position [358, 0]
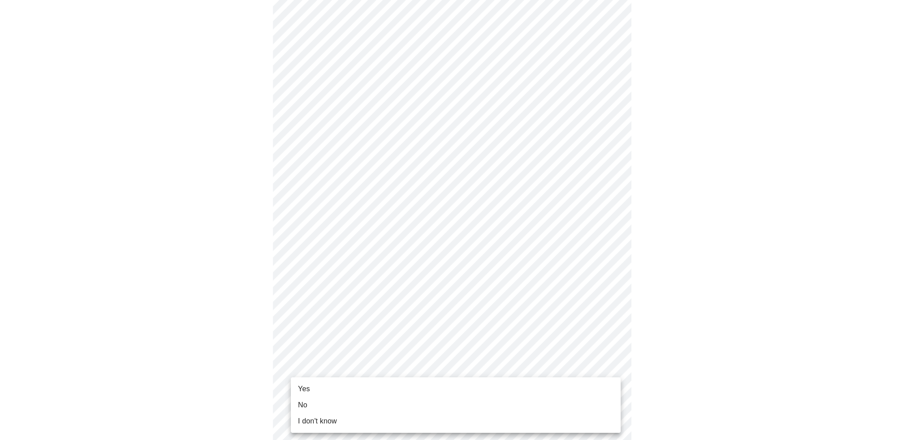
click at [386, 381] on body "MyMenopauseRx Appointments Messaging Labs Uploads Medications Community Refer a…" at bounding box center [456, 81] width 904 height 873
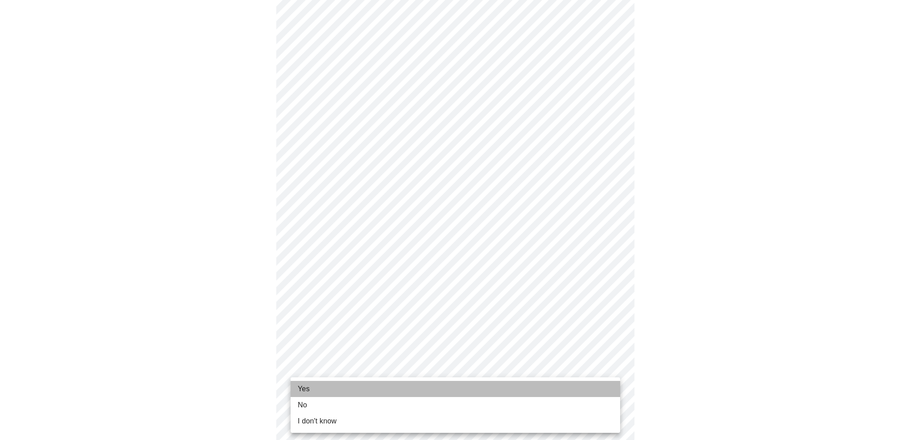
click at [374, 392] on li "Yes" at bounding box center [456, 389] width 330 height 16
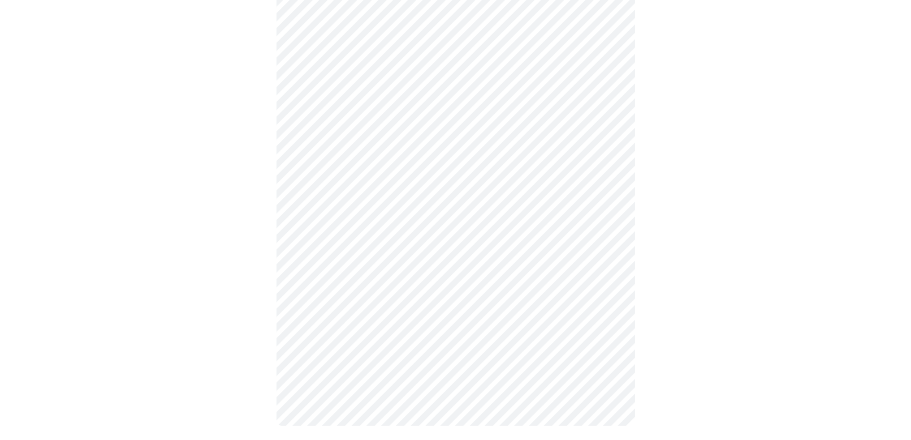
scroll to position [0, 0]
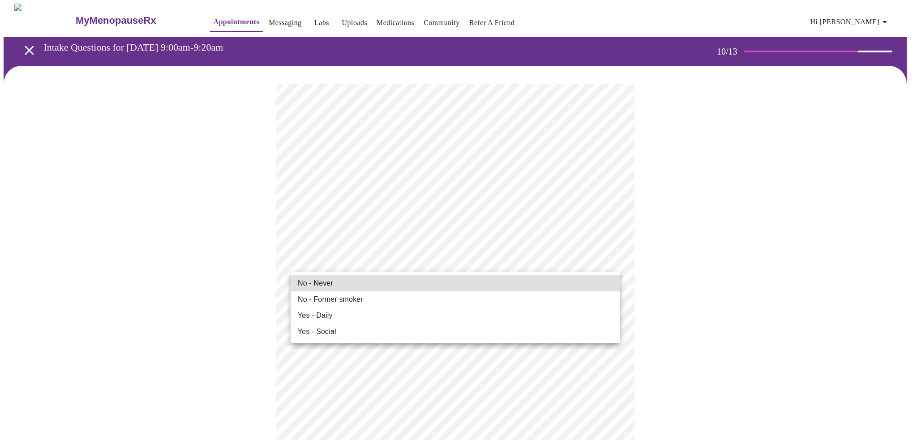
click at [381, 284] on li "No - Never" at bounding box center [456, 283] width 330 height 16
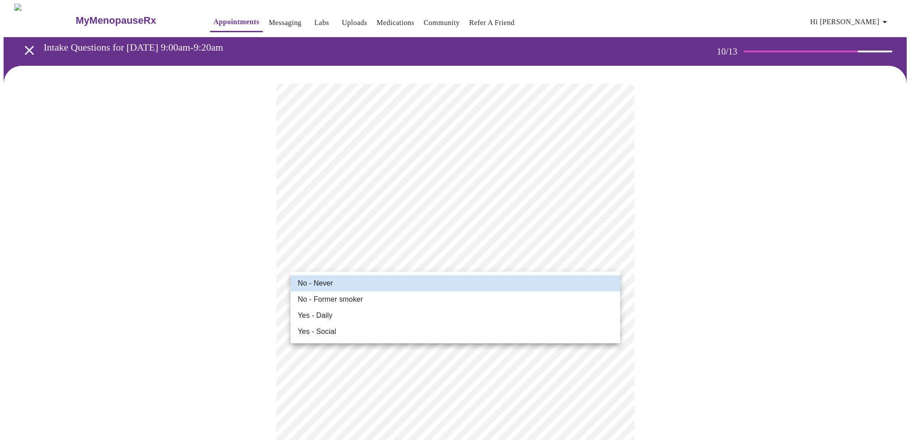
click at [355, 300] on span "No - Former smoker" at bounding box center [330, 299] width 65 height 11
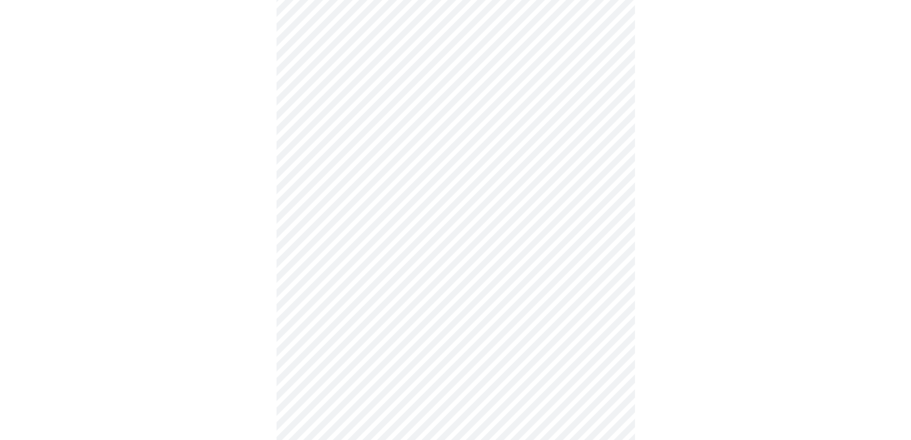
scroll to position [672, 0]
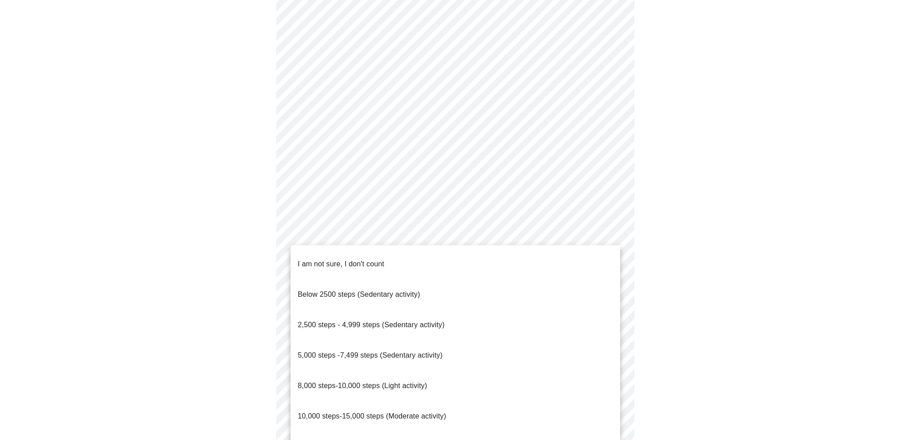
click at [492, 401] on li "10,000 steps-15,000 steps (Moderate activity)" at bounding box center [456, 416] width 330 height 30
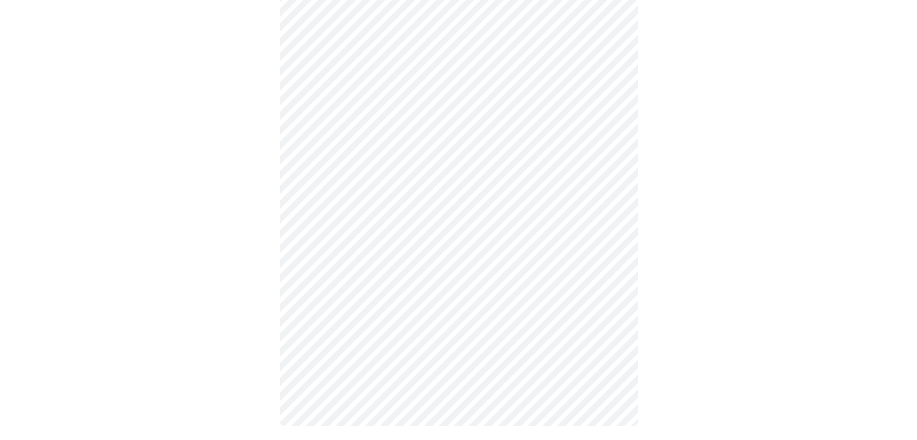
scroll to position [726, 0]
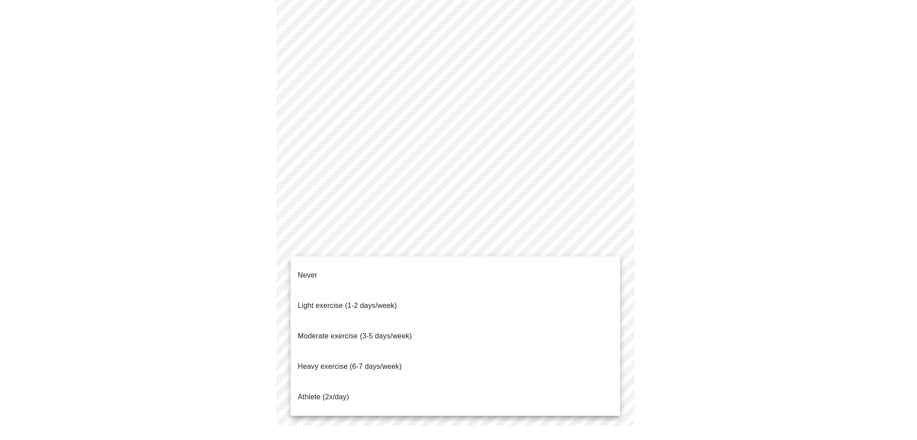
click at [440, 291] on li "Light exercise (1-2 days/week)" at bounding box center [456, 306] width 330 height 30
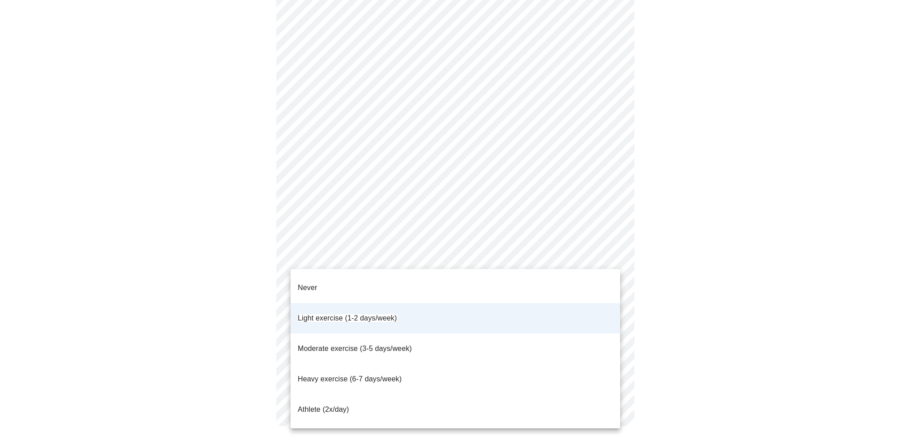
click at [425, 334] on li "Moderate exercise (3-5 days/week)" at bounding box center [456, 349] width 330 height 30
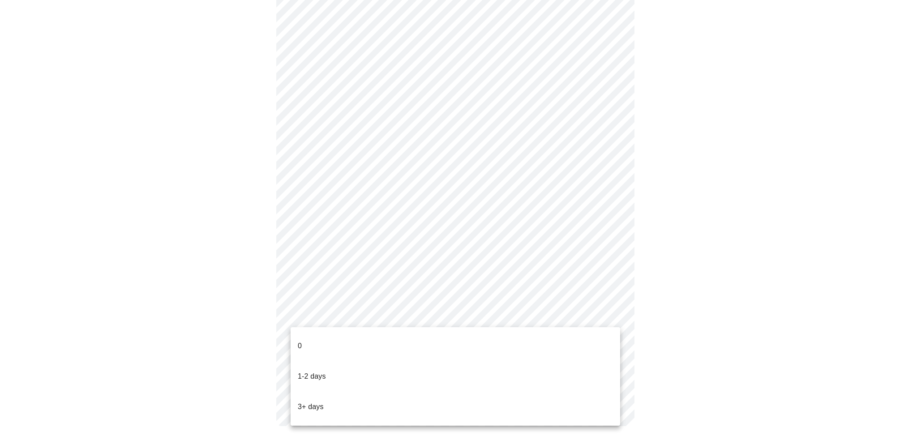
click at [424, 342] on li "0" at bounding box center [456, 346] width 330 height 30
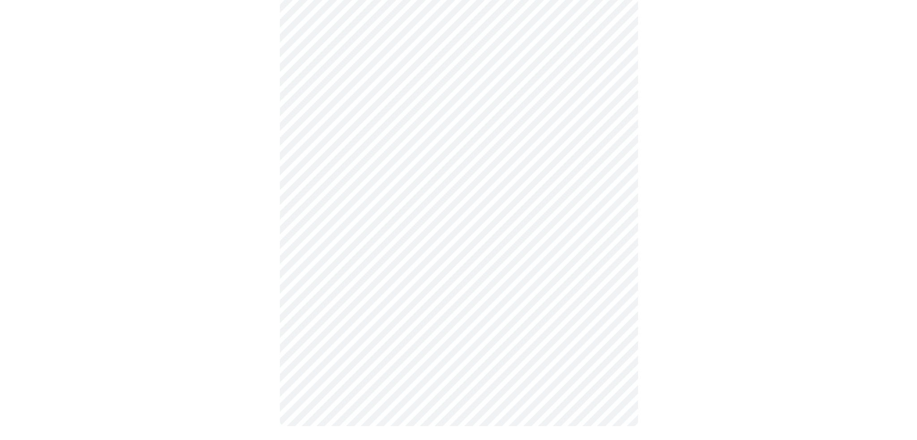
scroll to position [0, 0]
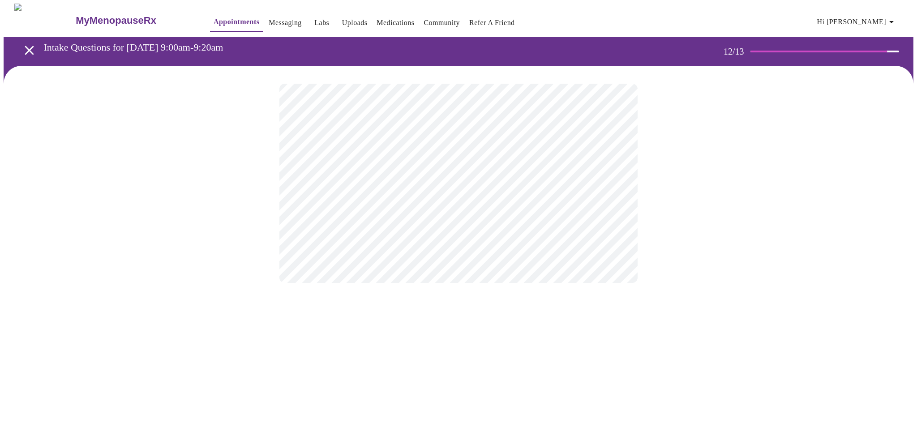
click at [514, 188] on body "MyMenopauseRx Appointments Messaging Labs Uploads Medications Community Refer a…" at bounding box center [459, 152] width 910 height 297
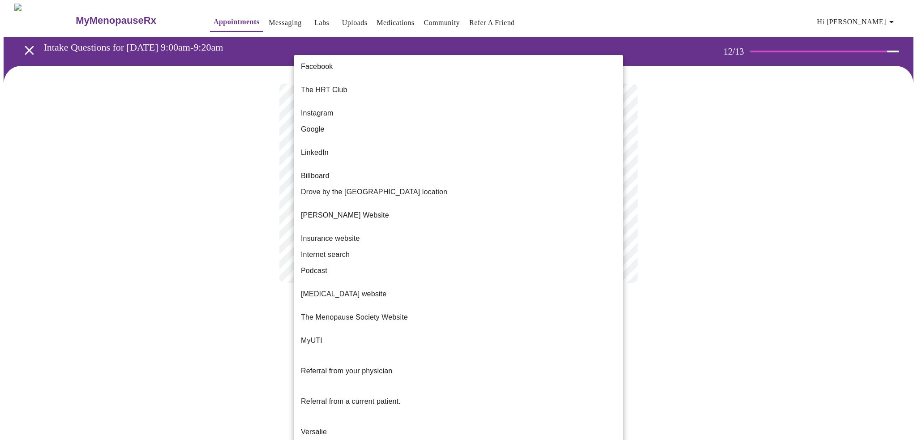
click at [464, 247] on li "Internet search" at bounding box center [459, 255] width 330 height 16
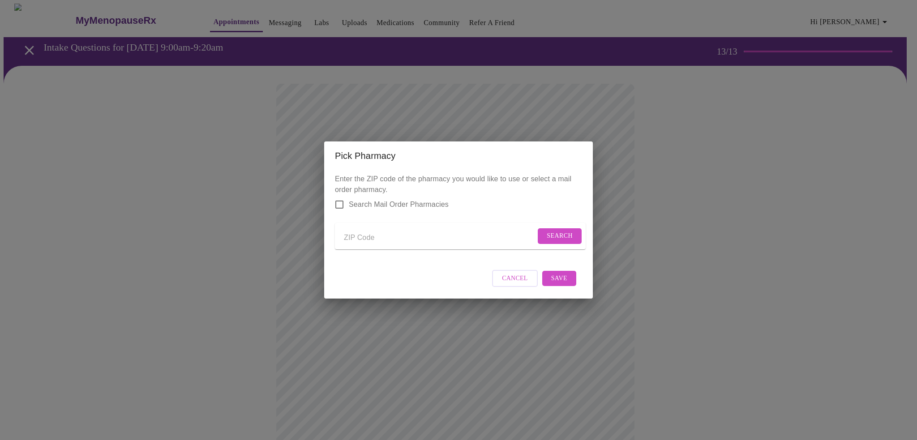
click at [409, 233] on input "Send a message to your care team" at bounding box center [440, 238] width 192 height 14
click at [563, 232] on span "Search" at bounding box center [560, 236] width 26 height 11
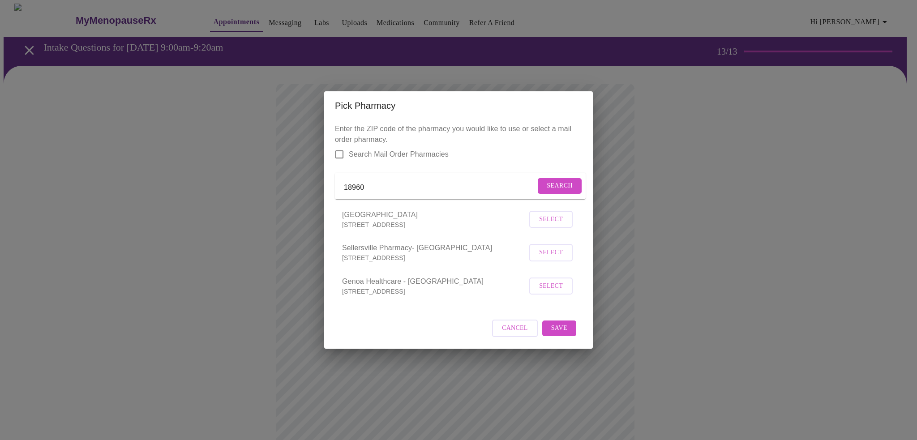
click at [398, 187] on input "18960" at bounding box center [440, 188] width 192 height 14
type input "quakertown, [GEOGRAPHIC_DATA]"
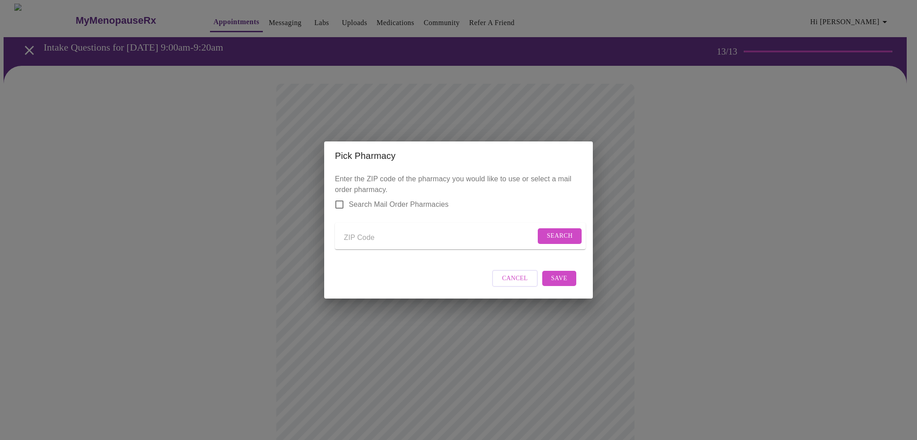
click at [357, 231] on input "Send a message to your care team" at bounding box center [440, 238] width 192 height 14
type input "18960"
click at [554, 238] on span "Search" at bounding box center [560, 236] width 26 height 11
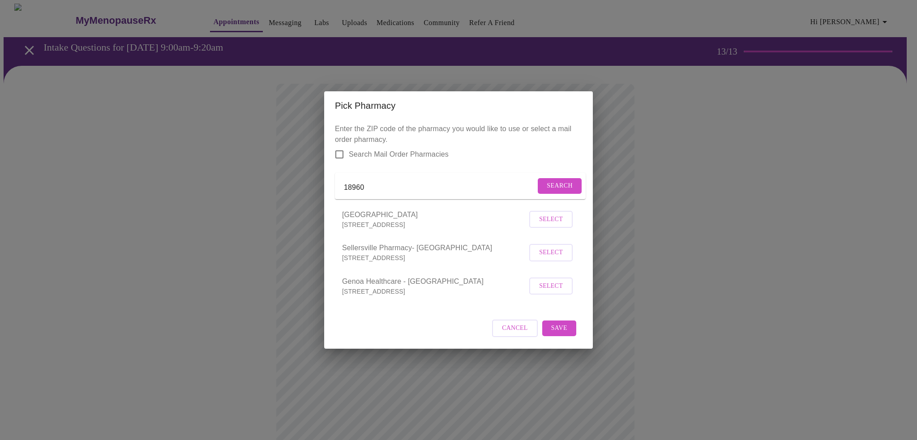
click at [554, 254] on span "Select" at bounding box center [551, 252] width 24 height 11
click at [553, 329] on span "Save" at bounding box center [559, 328] width 16 height 11
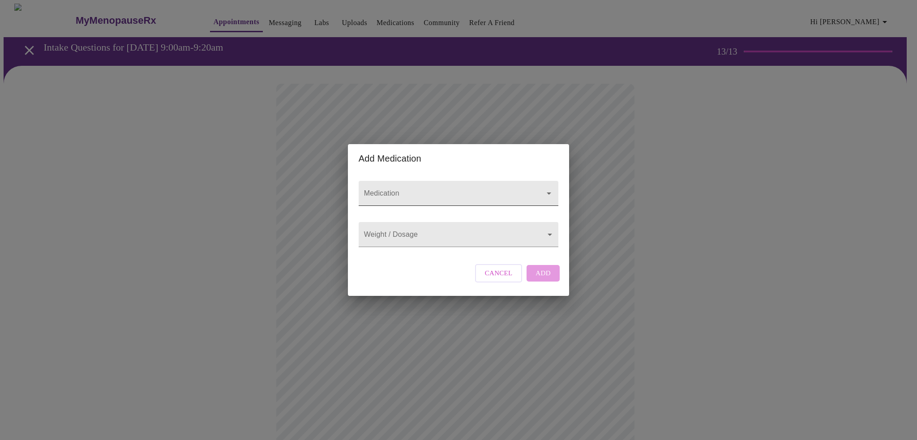
click at [453, 190] on input "Medication" at bounding box center [445, 197] width 167 height 17
click at [456, 189] on input "v" at bounding box center [445, 197] width 167 height 17
click at [538, 188] on div at bounding box center [542, 193] width 23 height 13
type input "v"
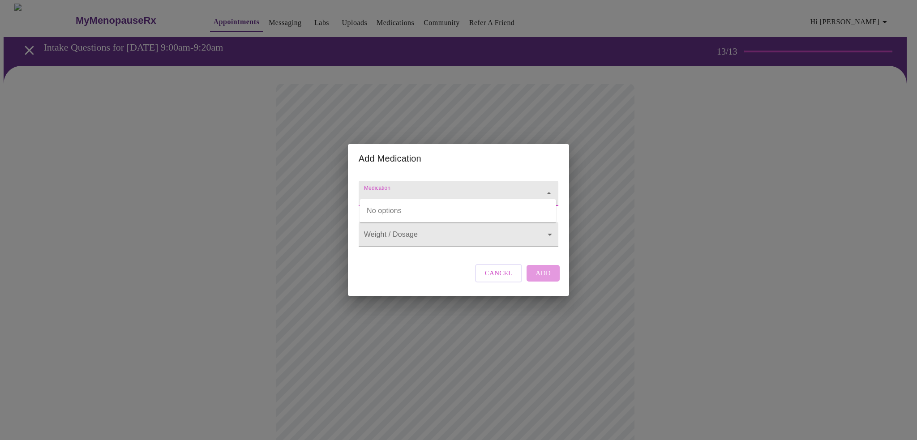
click at [400, 225] on body "MyMenopauseRx Appointments Messaging Labs Uploads Medications Community Refer a…" at bounding box center [459, 340] width 910 height 672
click at [418, 184] on div at bounding box center [458, 220] width 917 height 440
click at [409, 268] on div "Medication Weight / Dosage ​ Cancel Add" at bounding box center [458, 234] width 207 height 123
click at [423, 181] on div at bounding box center [459, 193] width 200 height 25
click at [423, 190] on input "Medication" at bounding box center [445, 197] width 167 height 17
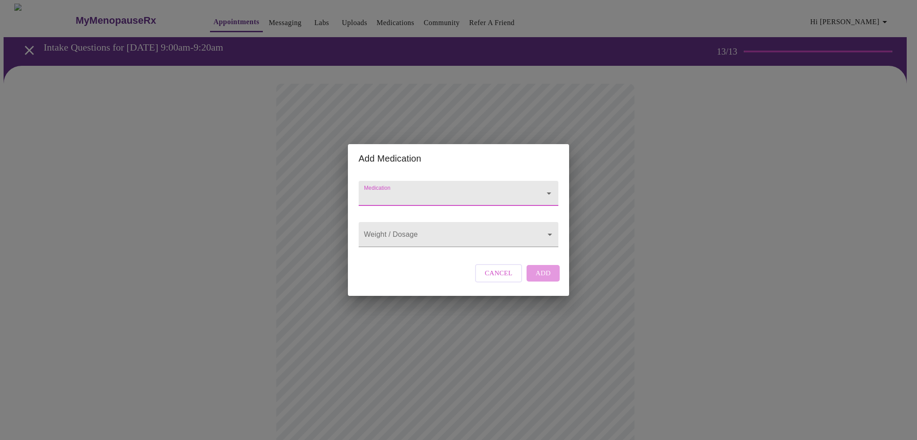
click at [423, 190] on input "Medication" at bounding box center [445, 197] width 167 height 17
type input "sada"
click at [435, 251] on div "Weight / Dosage ​" at bounding box center [458, 232] width 207 height 37
click at [432, 236] on body "MyMenopauseRx Appointments Messaging Labs Uploads Medications Community Refer a…" at bounding box center [459, 340] width 910 height 672
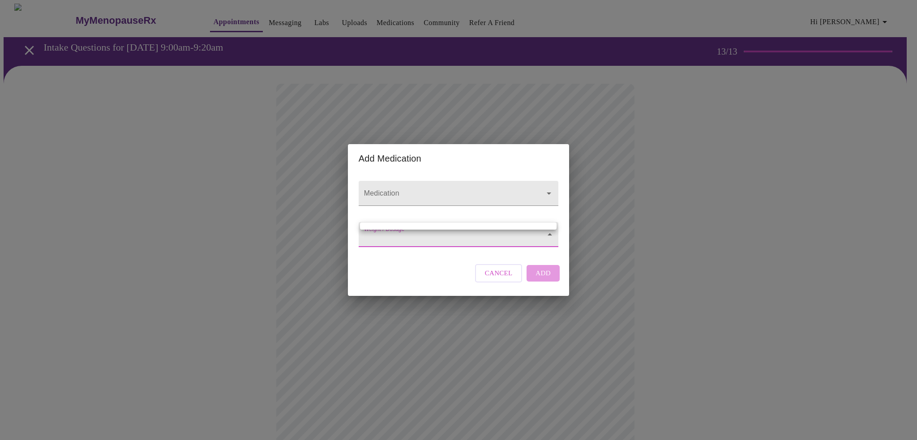
click at [437, 251] on div at bounding box center [458, 220] width 917 height 440
click at [508, 279] on span "Cancel" at bounding box center [499, 273] width 28 height 12
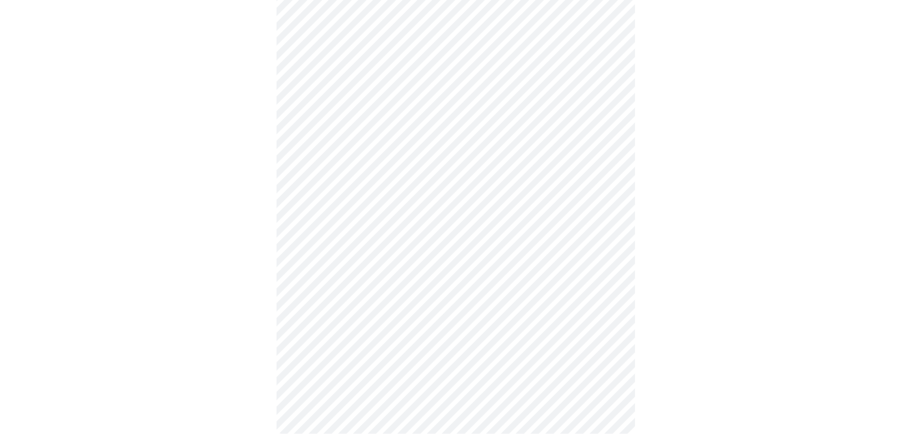
scroll to position [232, 0]
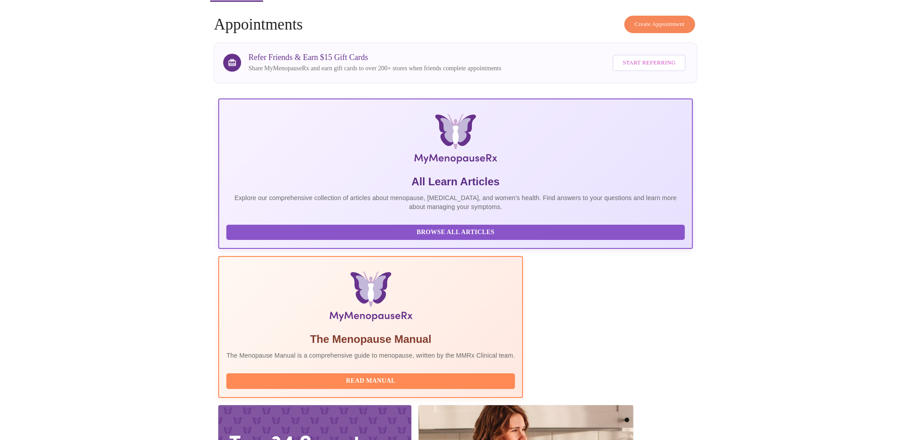
scroll to position [45, 0]
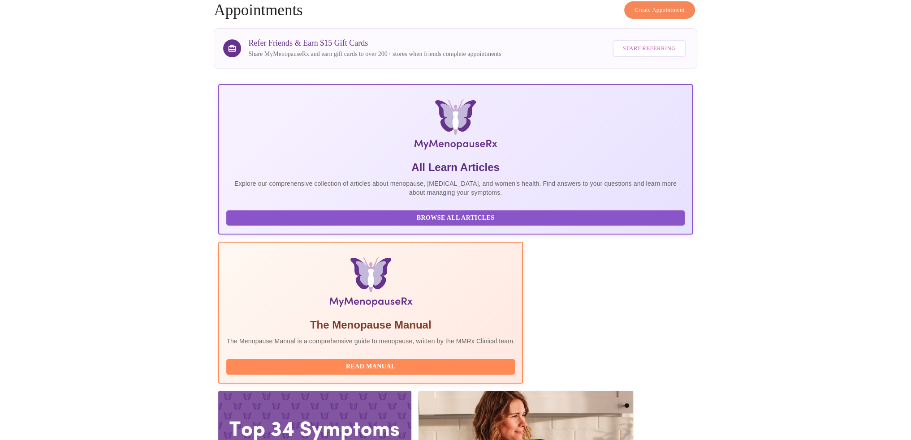
click at [385, 362] on span "Read Manual" at bounding box center [370, 367] width 271 height 11
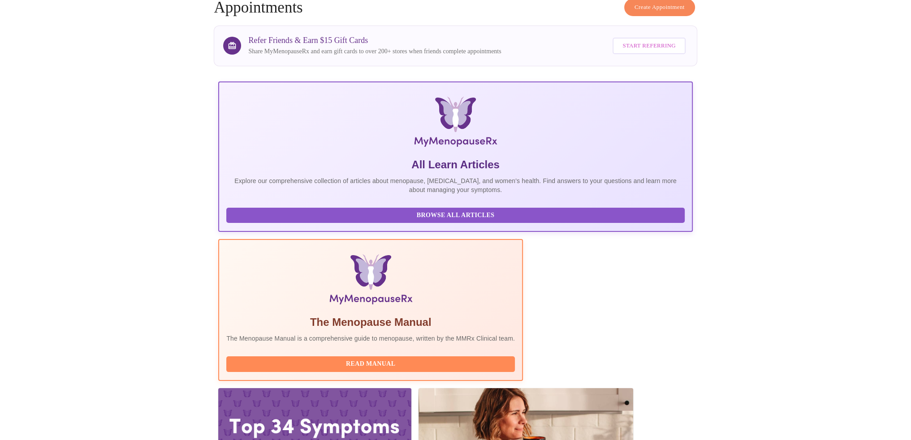
scroll to position [48, 0]
